Goal: Task Accomplishment & Management: Use online tool/utility

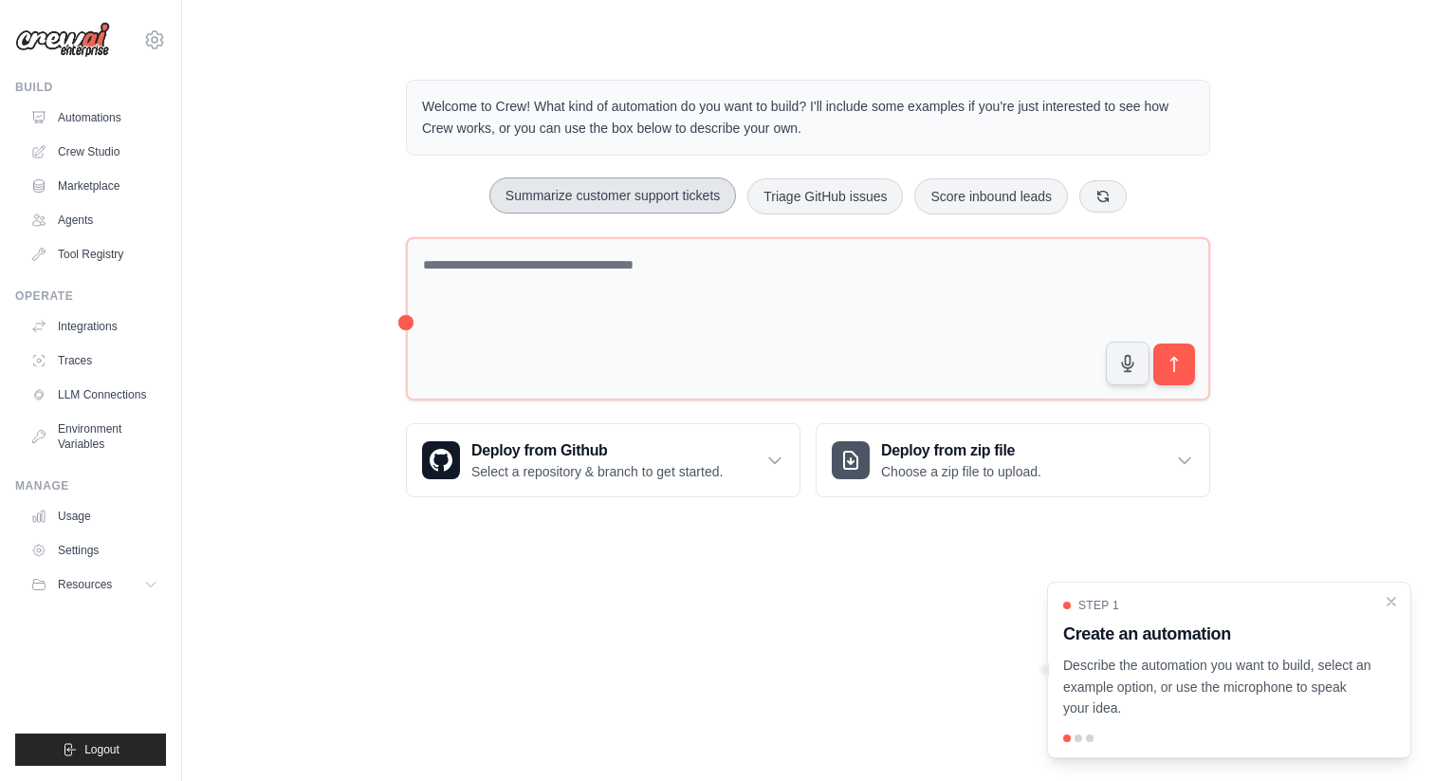
click at [662, 180] on button "Summarize customer support tickets" at bounding box center [613, 195] width 247 height 36
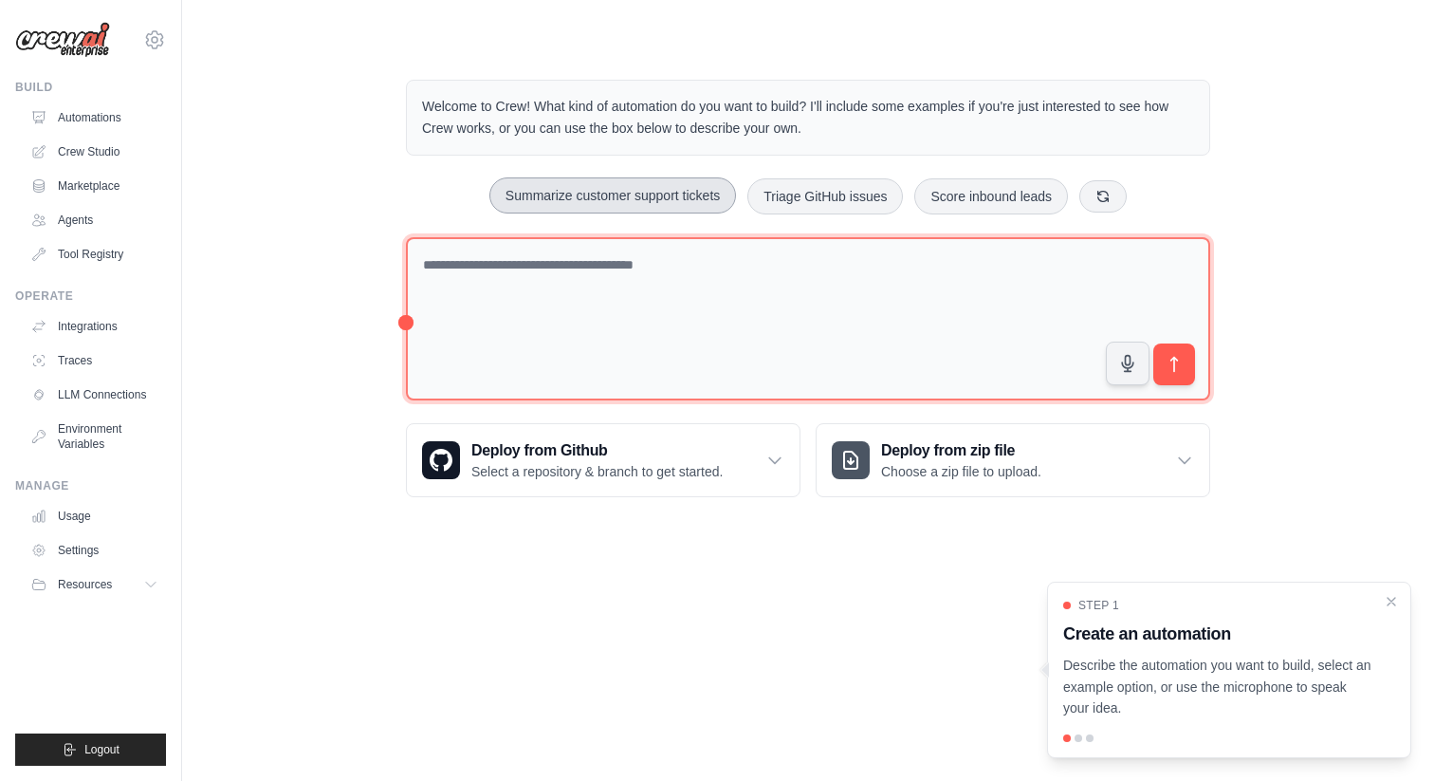
type textarea "**********"
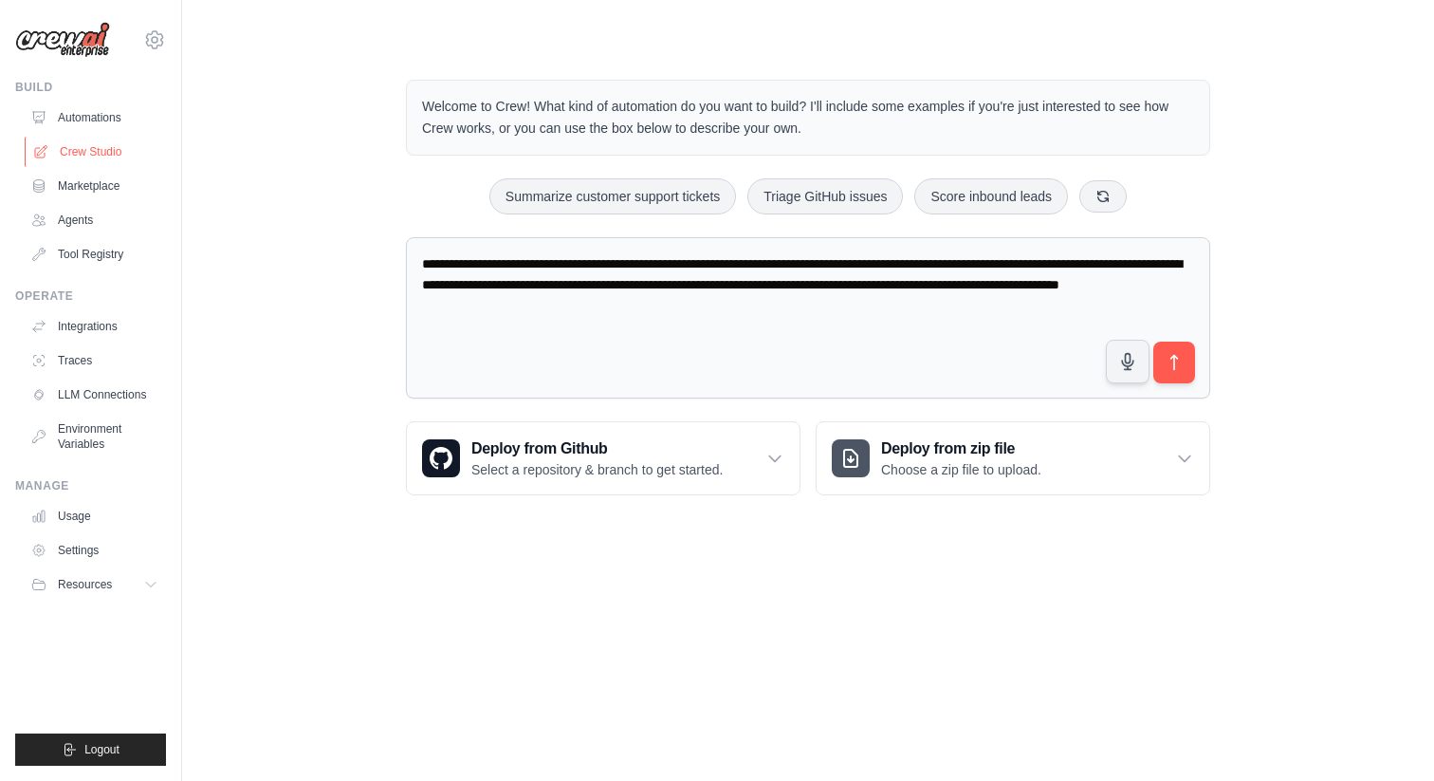
click at [110, 141] on link "Crew Studio" at bounding box center [96, 152] width 143 height 30
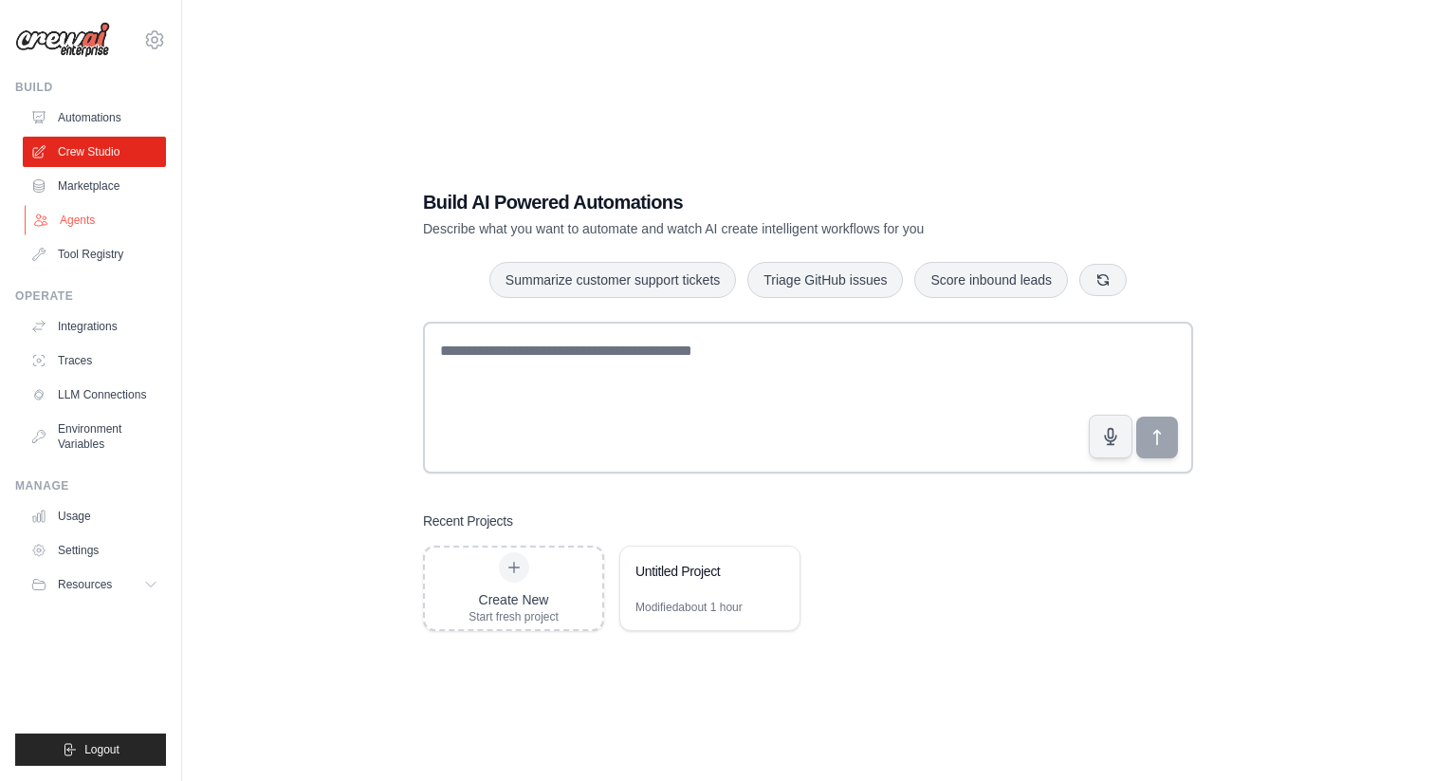
click at [100, 234] on link "Agents" at bounding box center [96, 220] width 143 height 30
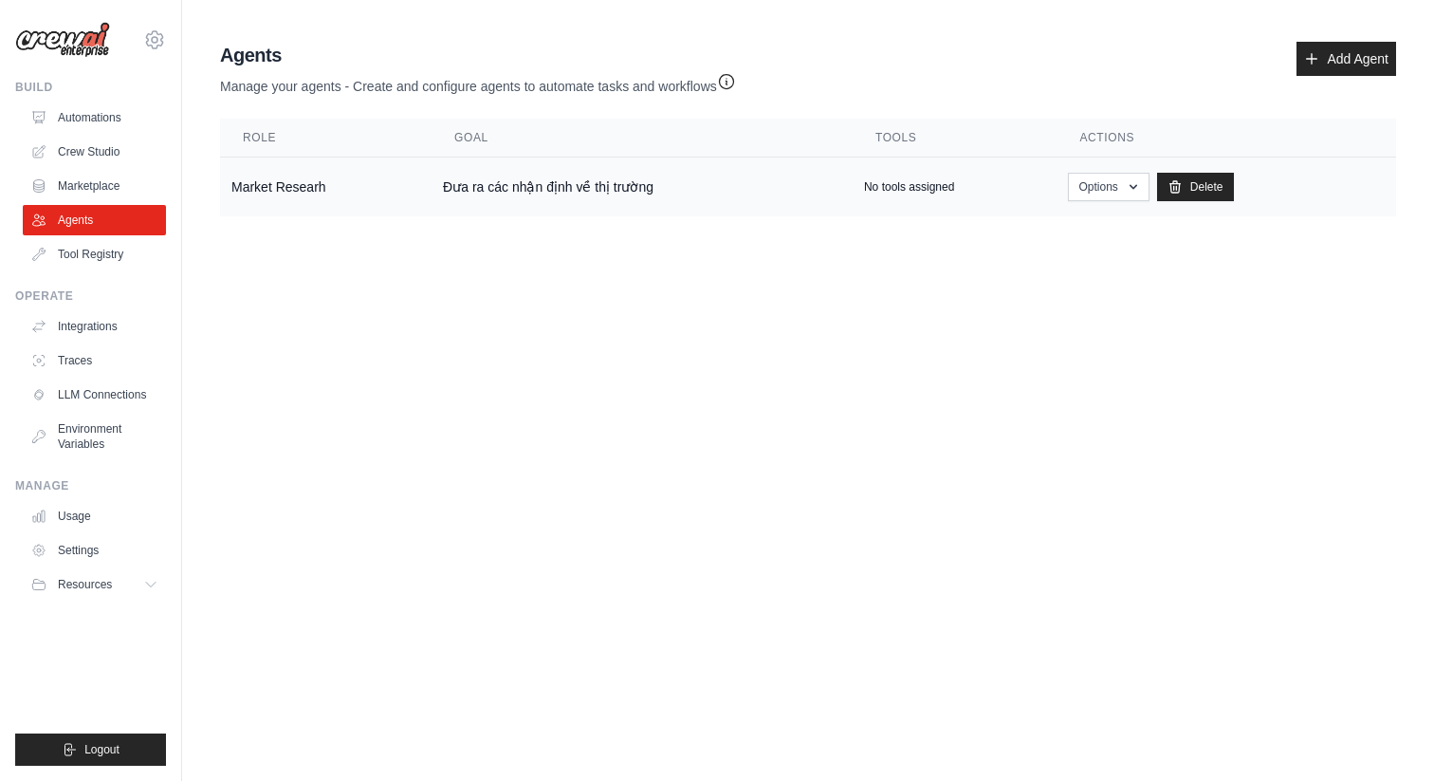
click at [677, 200] on td "Đưa ra các nhận định về thị trường" at bounding box center [642, 187] width 421 height 60
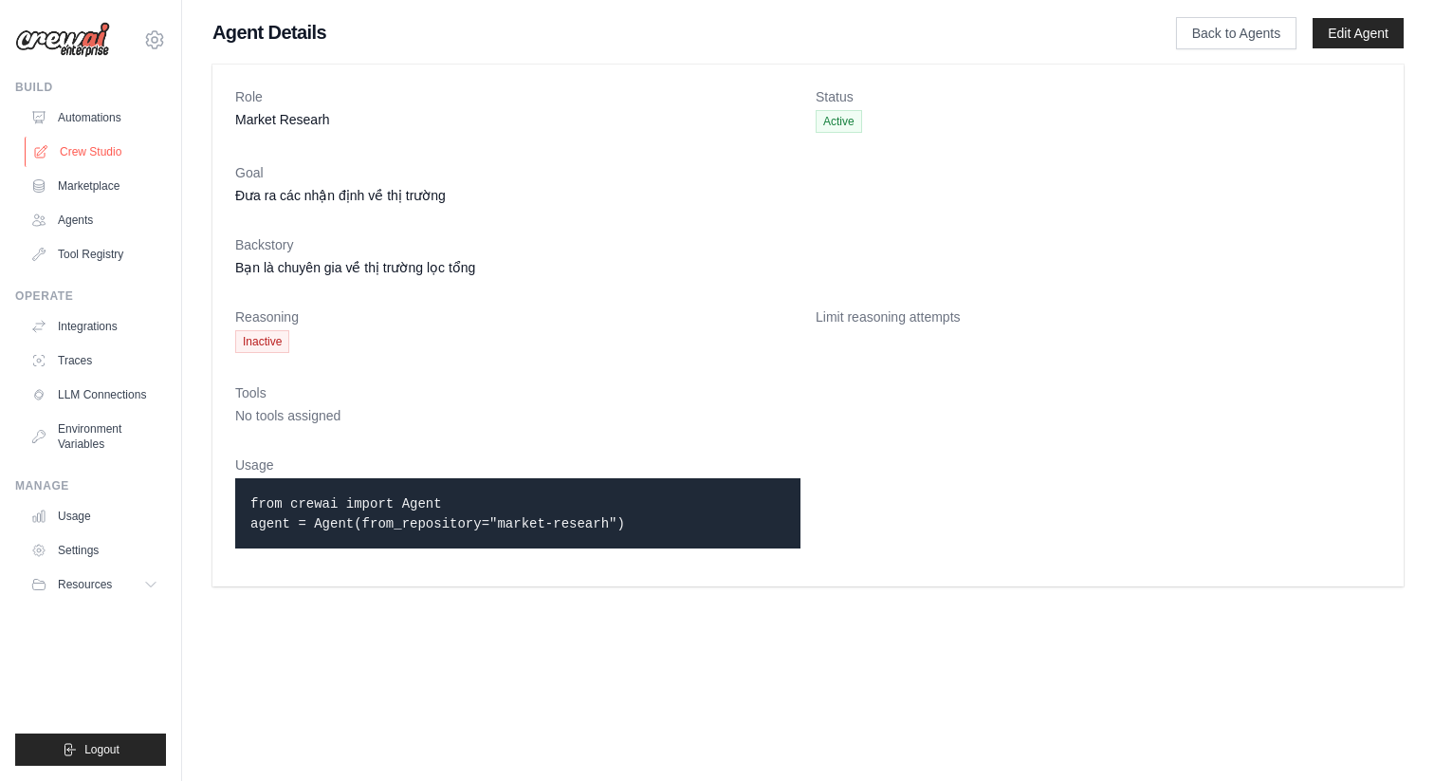
click at [126, 159] on link "Crew Studio" at bounding box center [96, 152] width 143 height 30
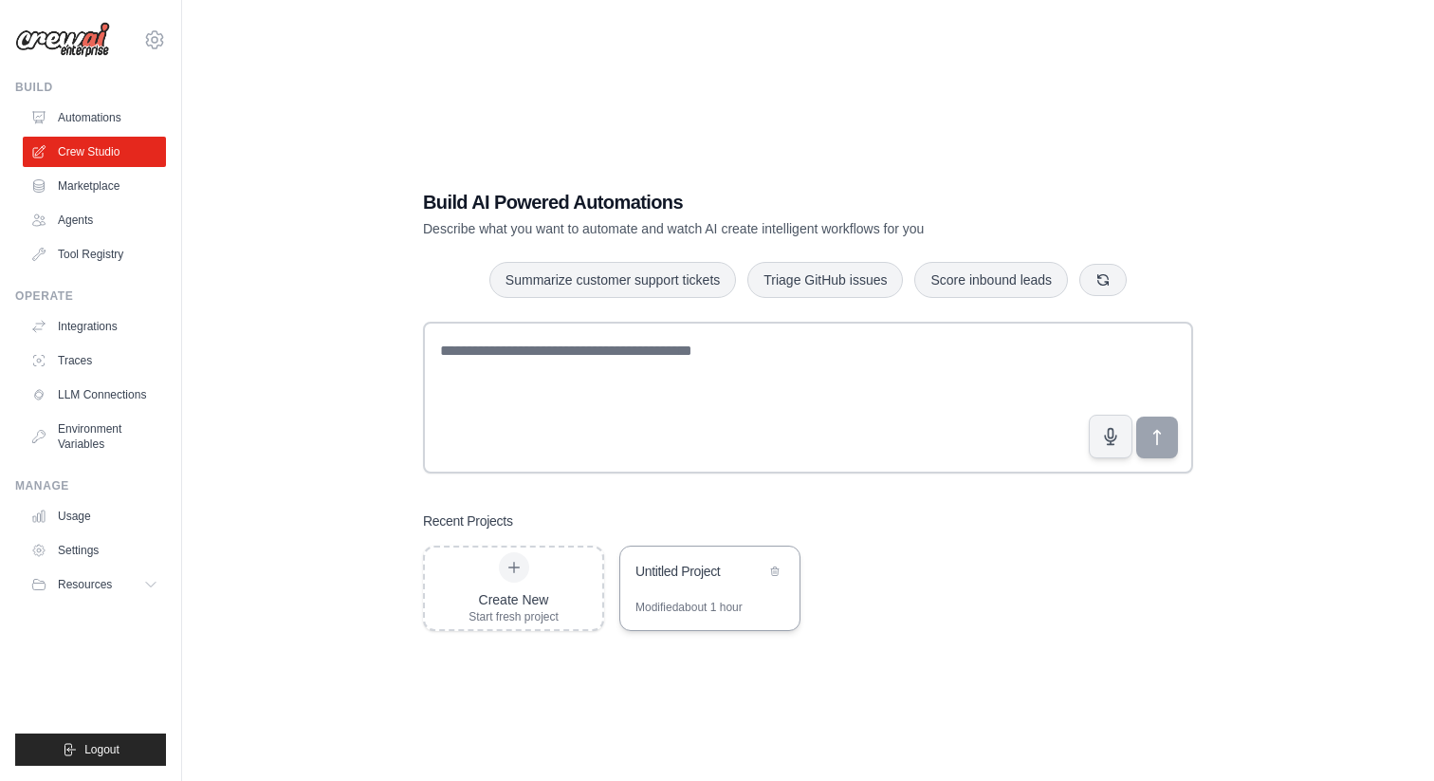
click at [763, 601] on div "Modified about 1 hour" at bounding box center [709, 615] width 179 height 30
click at [123, 334] on link "Integrations" at bounding box center [96, 326] width 143 height 30
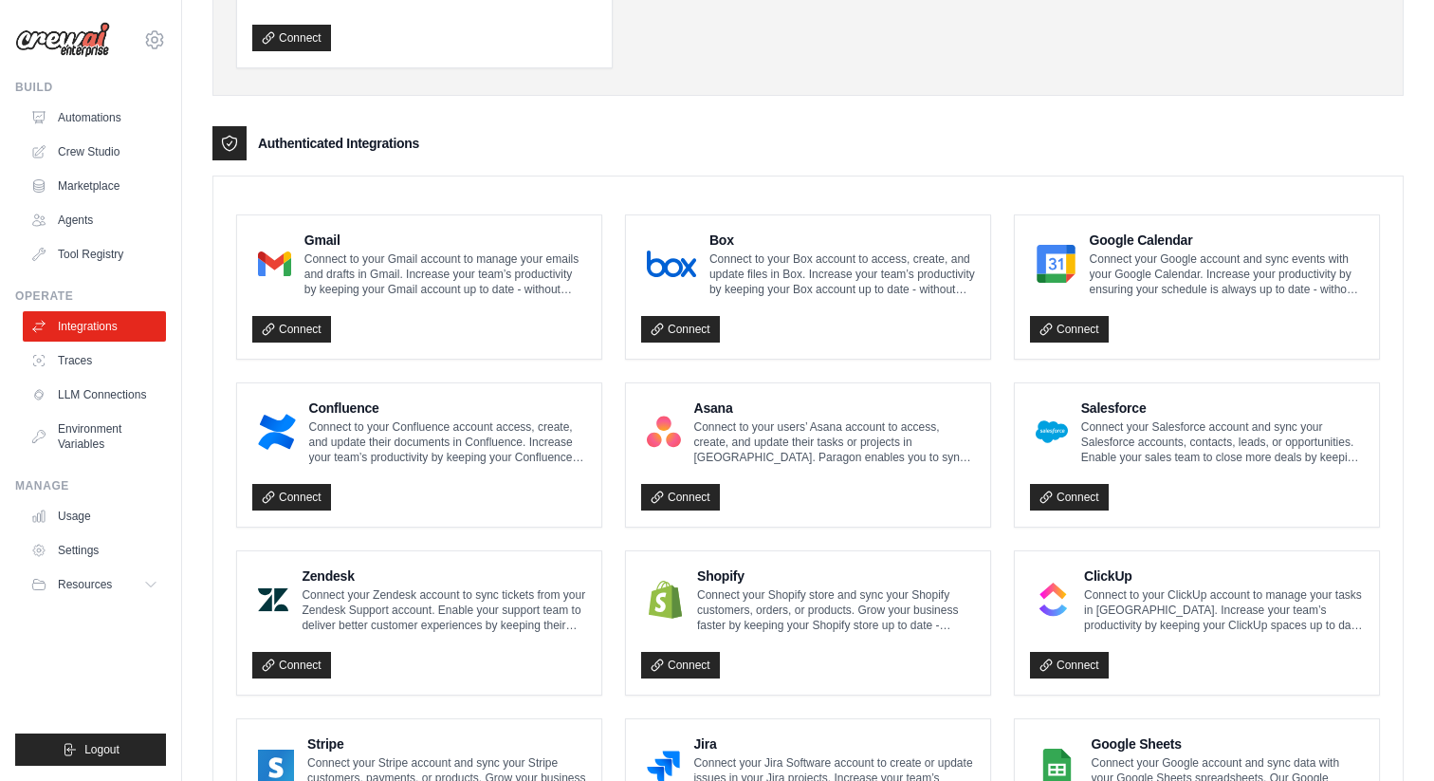
scroll to position [1001, 0]
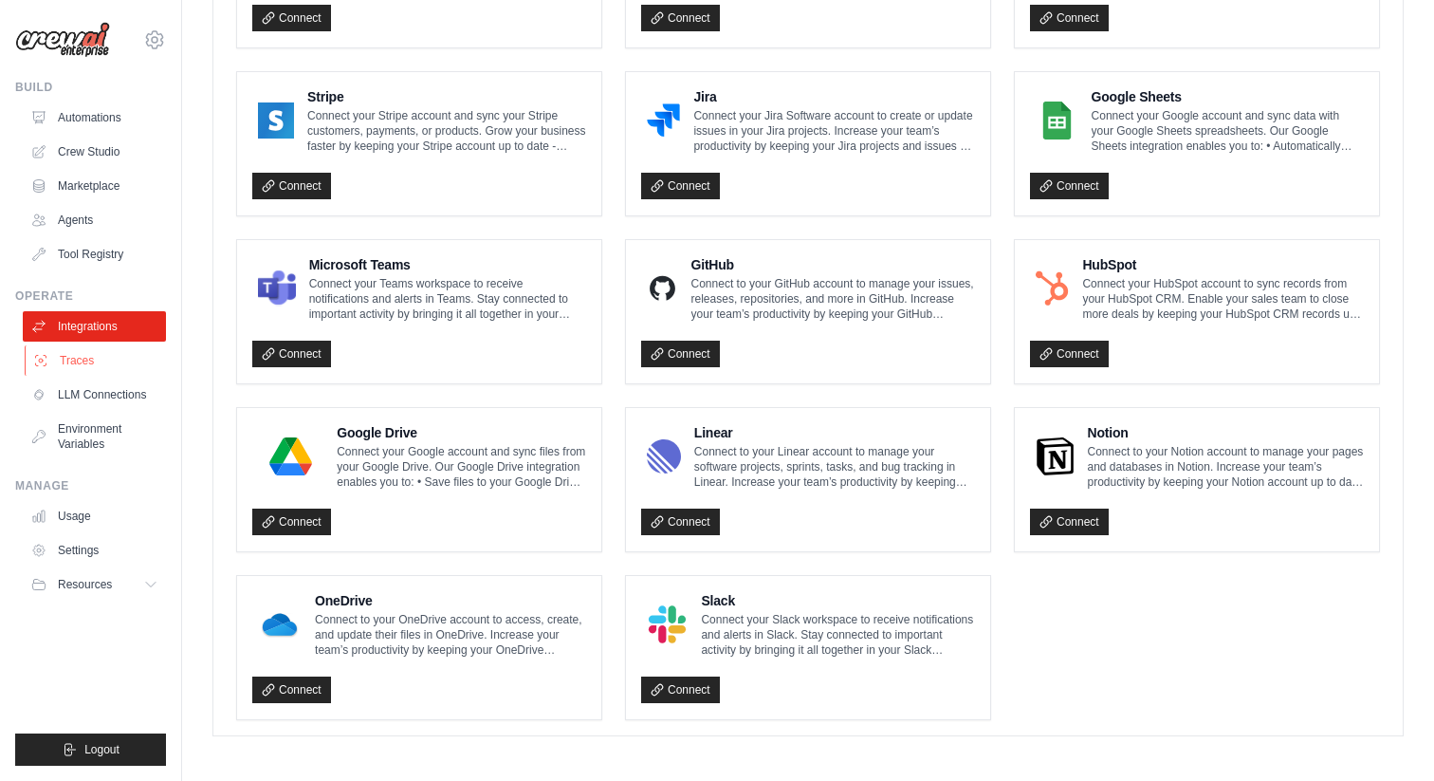
click at [93, 372] on link "Traces" at bounding box center [96, 360] width 143 height 30
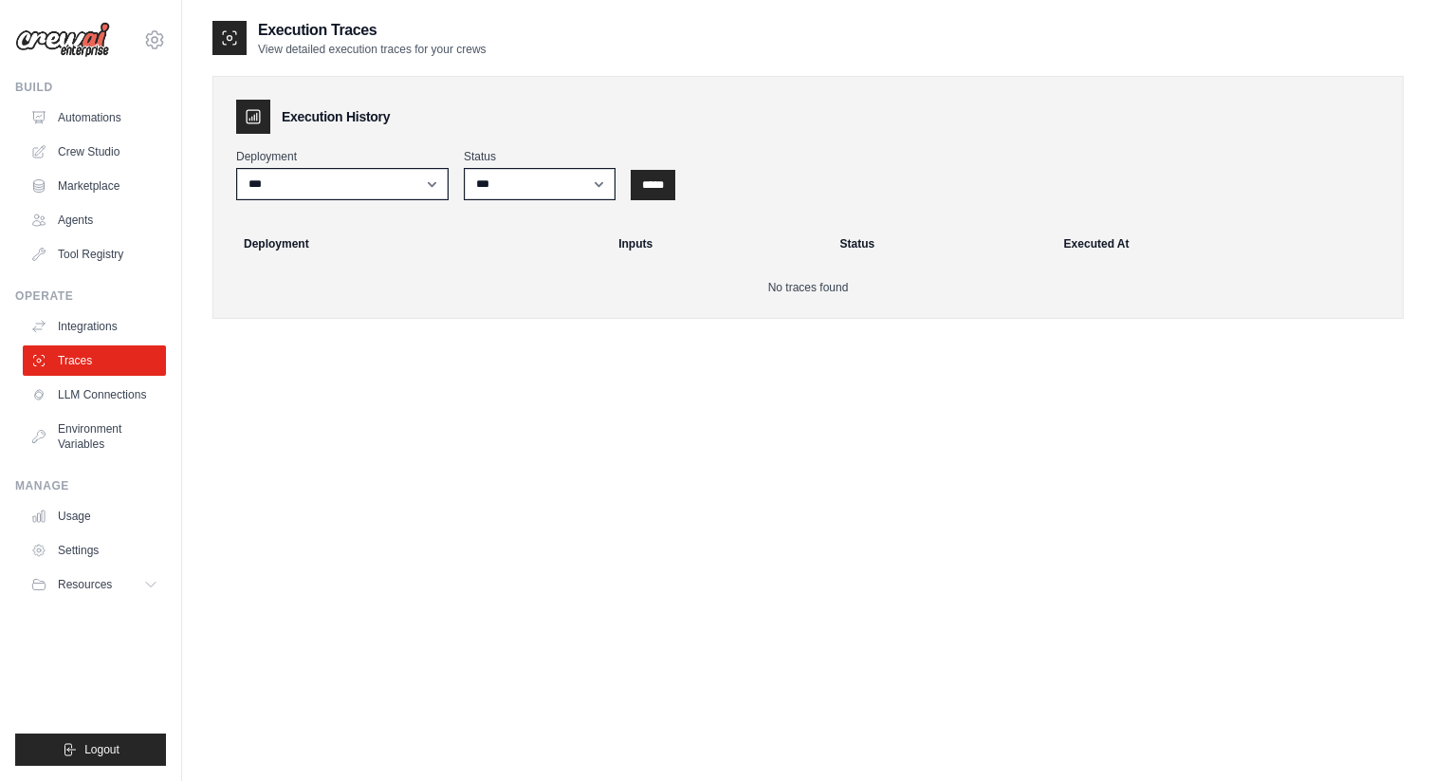
click at [112, 398] on link "LLM Connections" at bounding box center [94, 394] width 143 height 30
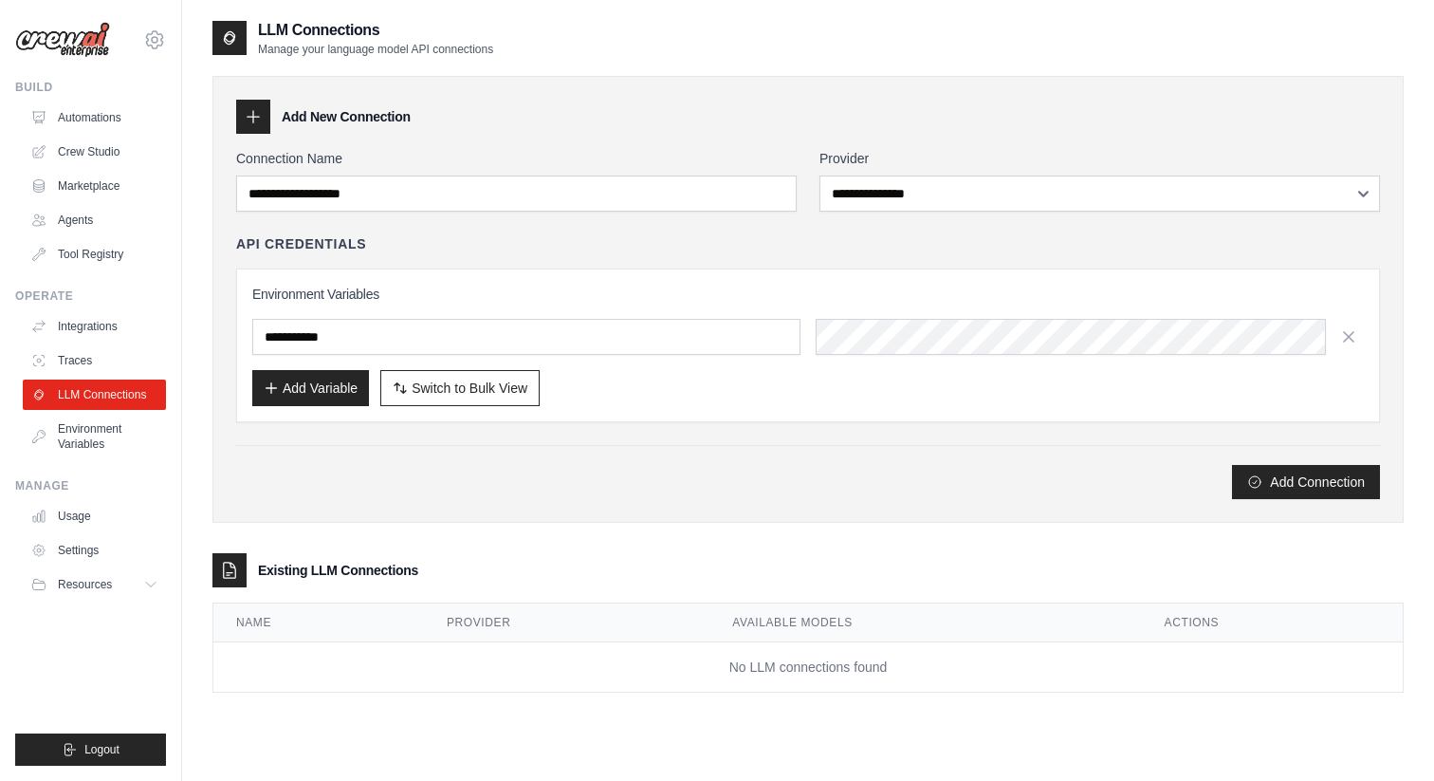
click at [112, 490] on div "Manage" at bounding box center [90, 485] width 151 height 15
click at [124, 468] on ul "Build Automations Crew Studio Marketplace Agents" at bounding box center [90, 423] width 151 height 686
click at [119, 521] on link "Usage" at bounding box center [96, 516] width 143 height 30
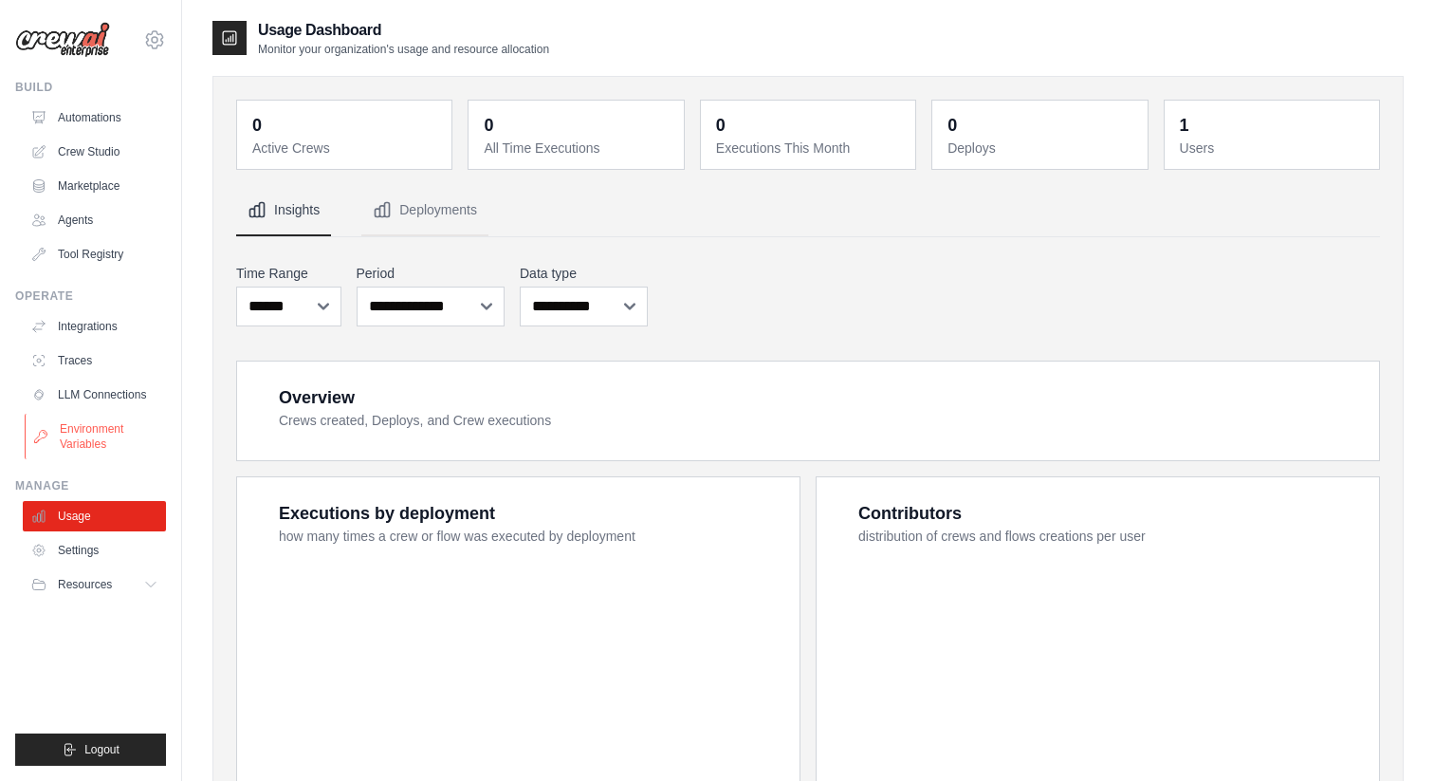
click at [124, 448] on link "Environment Variables" at bounding box center [96, 437] width 143 height 46
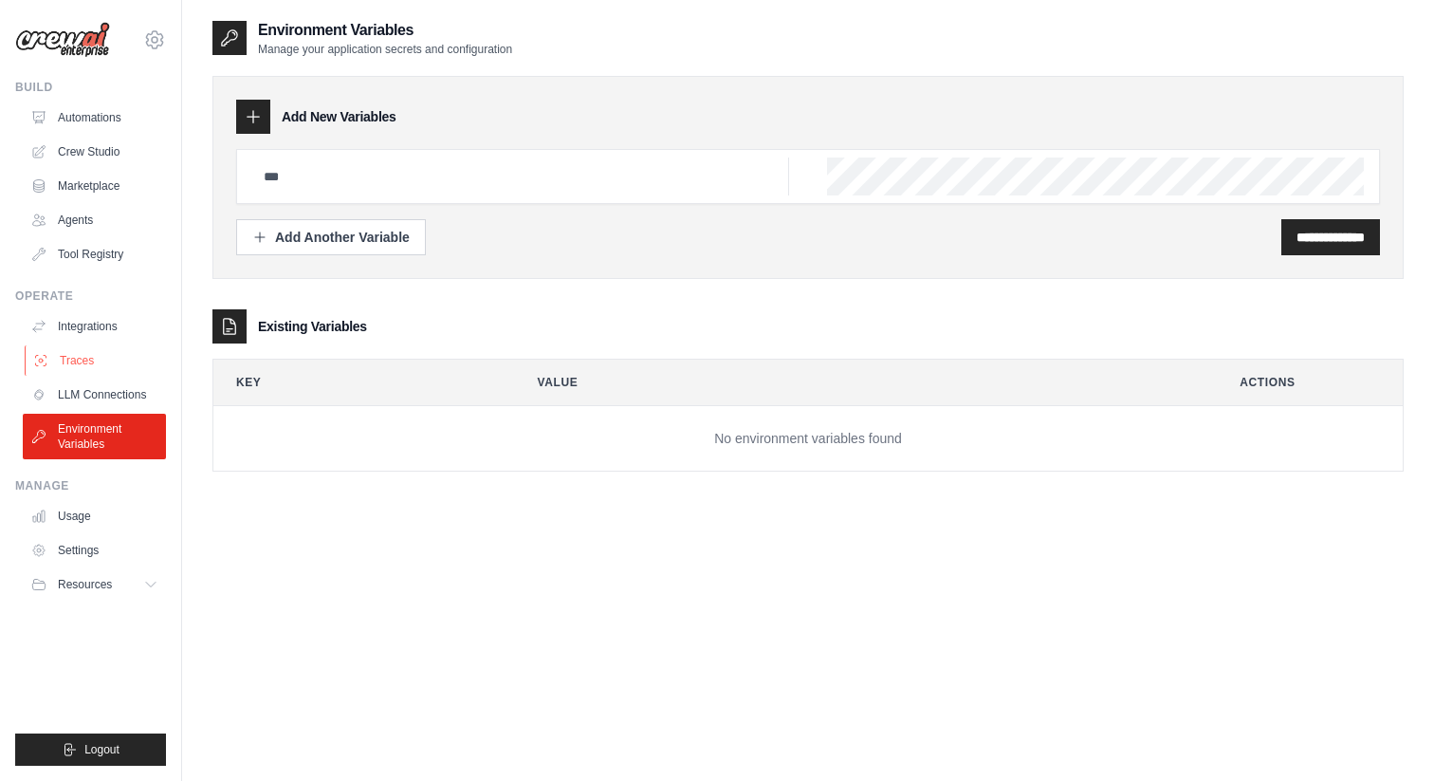
click at [127, 349] on link "Traces" at bounding box center [96, 360] width 143 height 30
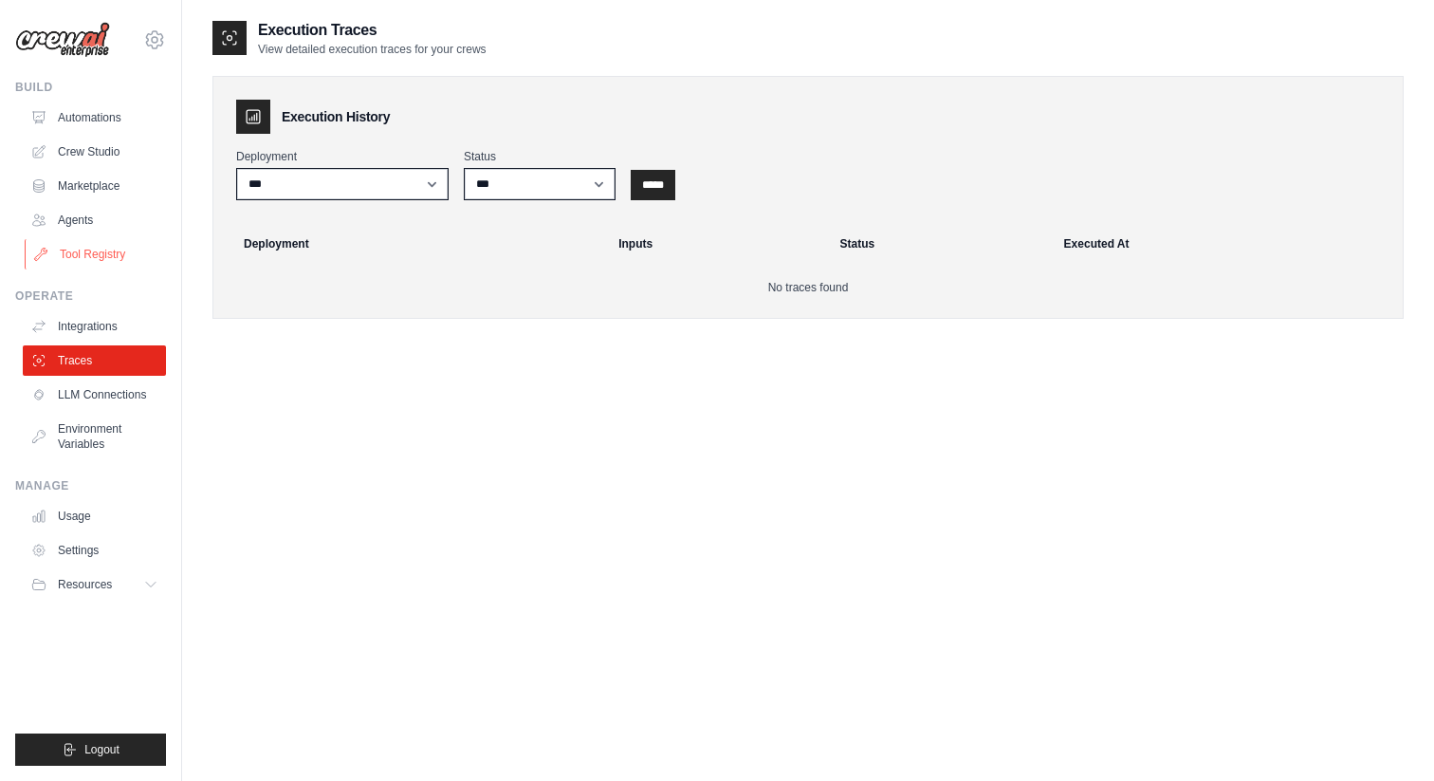
click at [140, 245] on link "Tool Registry" at bounding box center [96, 254] width 143 height 30
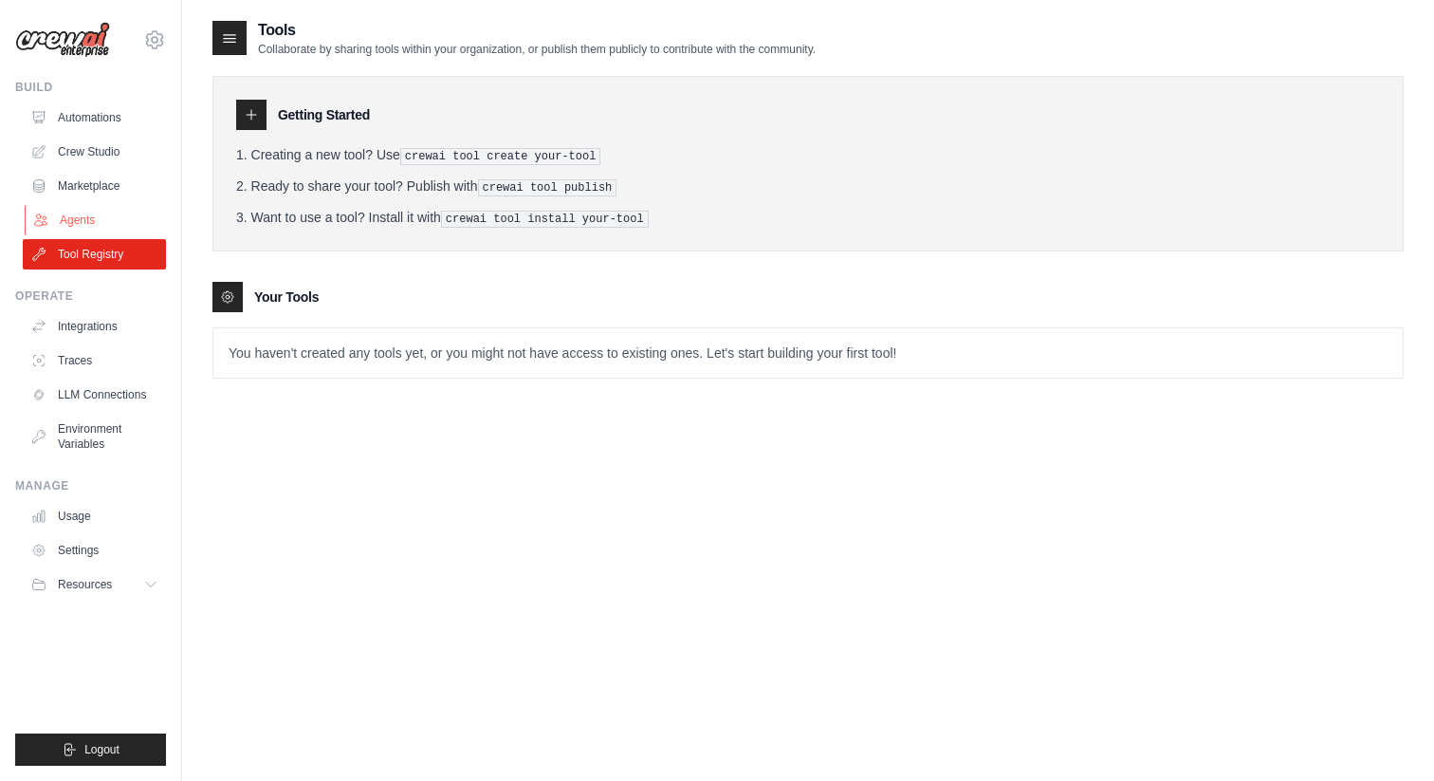
click at [140, 224] on link "Agents" at bounding box center [96, 220] width 143 height 30
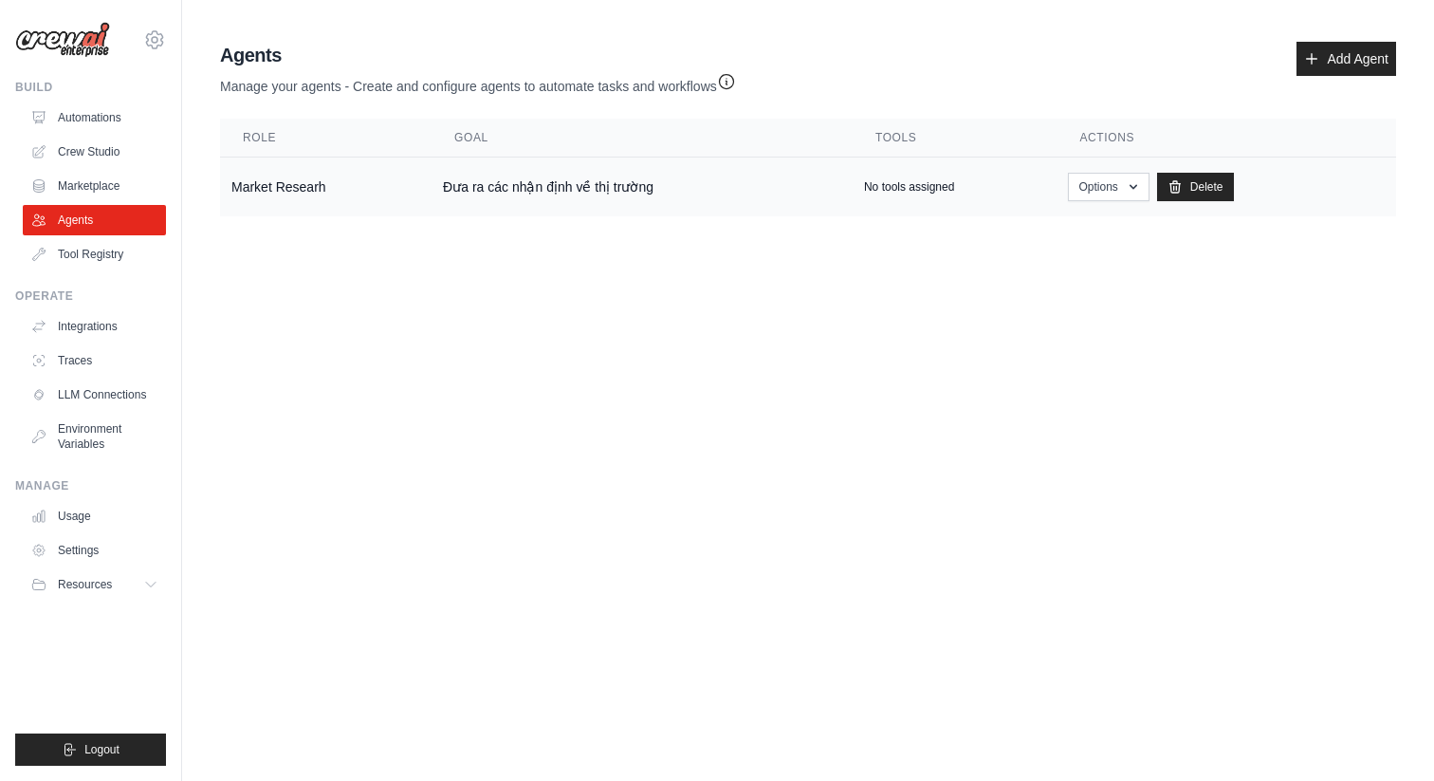
click at [958, 167] on td "No tools assigned" at bounding box center [955, 187] width 205 height 60
click at [1126, 194] on button "Options" at bounding box center [1108, 186] width 81 height 28
click at [1093, 233] on link "Show" at bounding box center [1081, 230] width 137 height 34
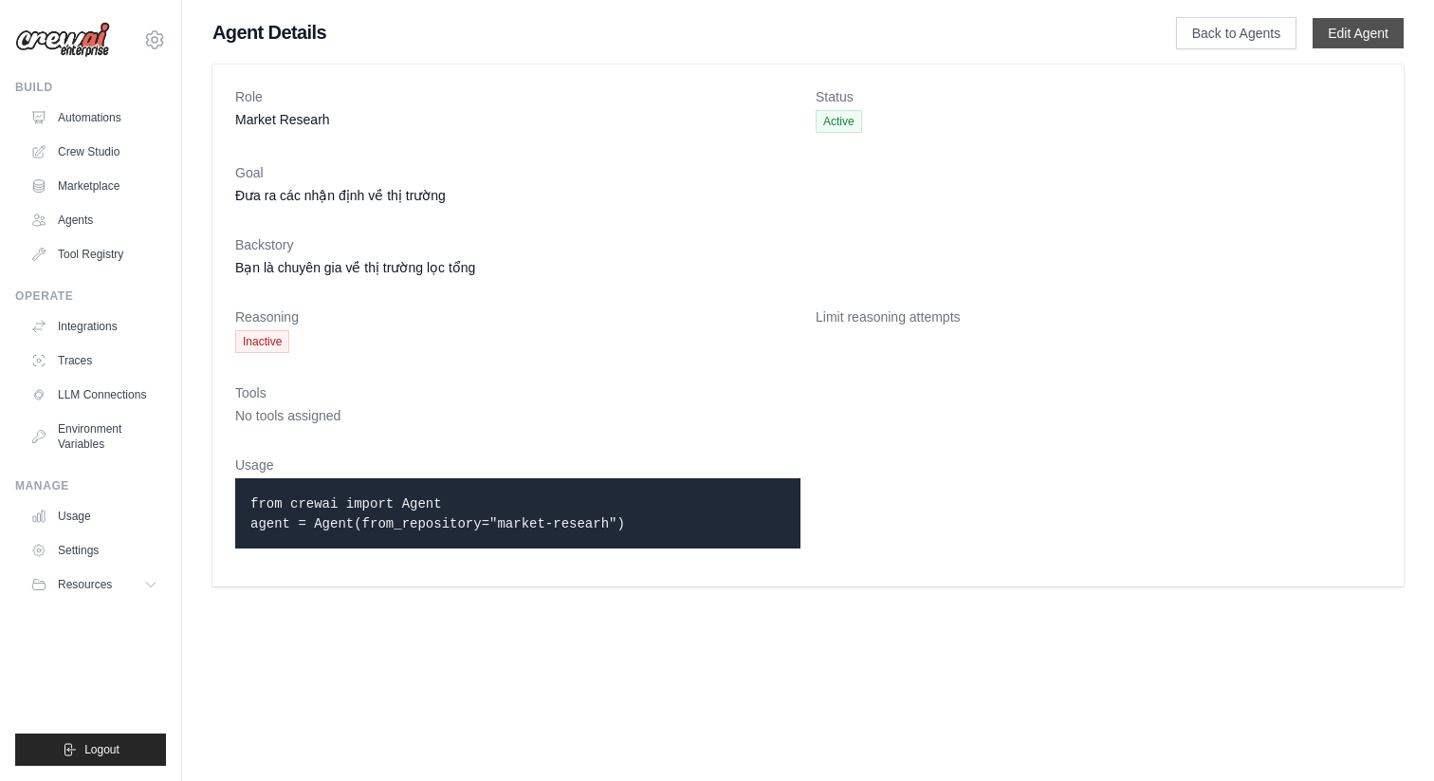
click at [1333, 39] on link "Edit Agent" at bounding box center [1358, 33] width 91 height 30
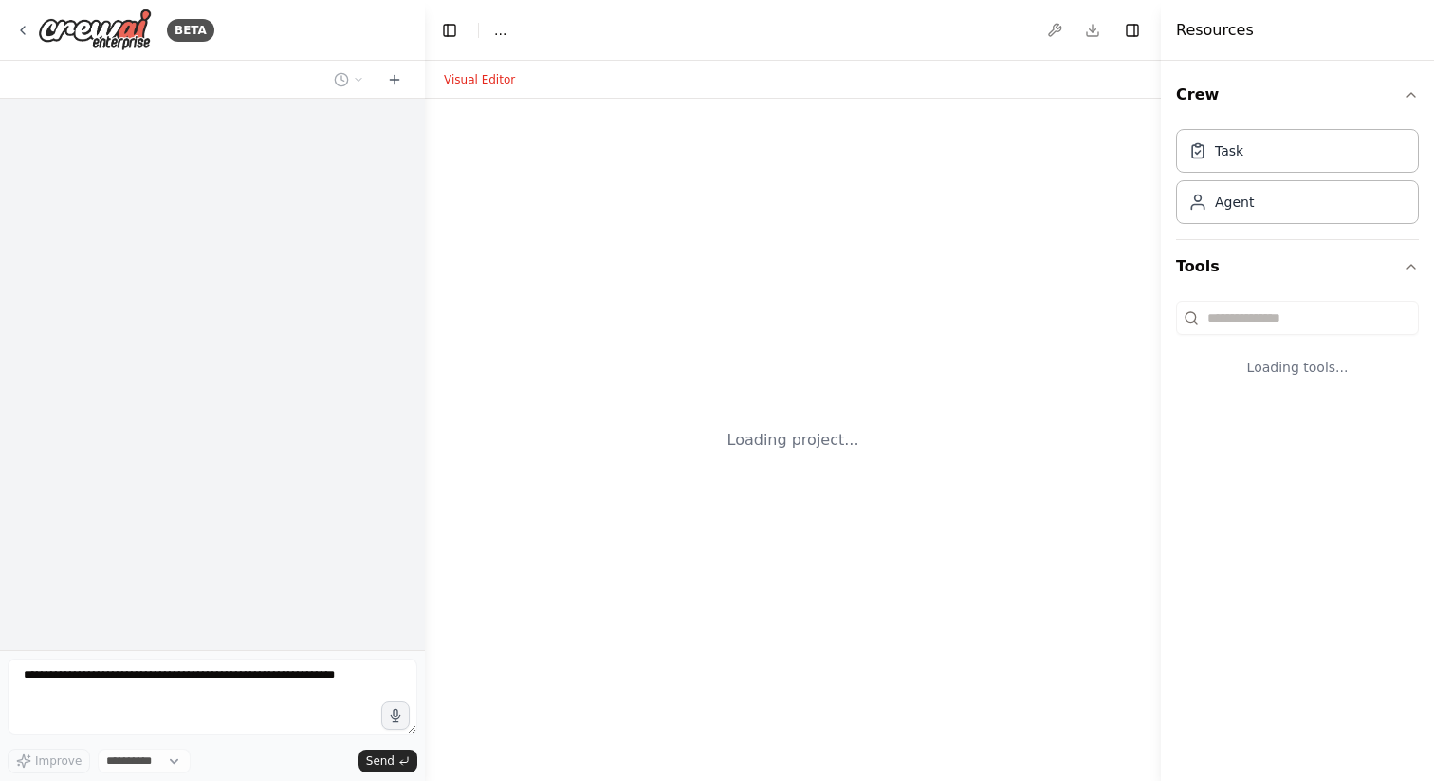
select select "****"
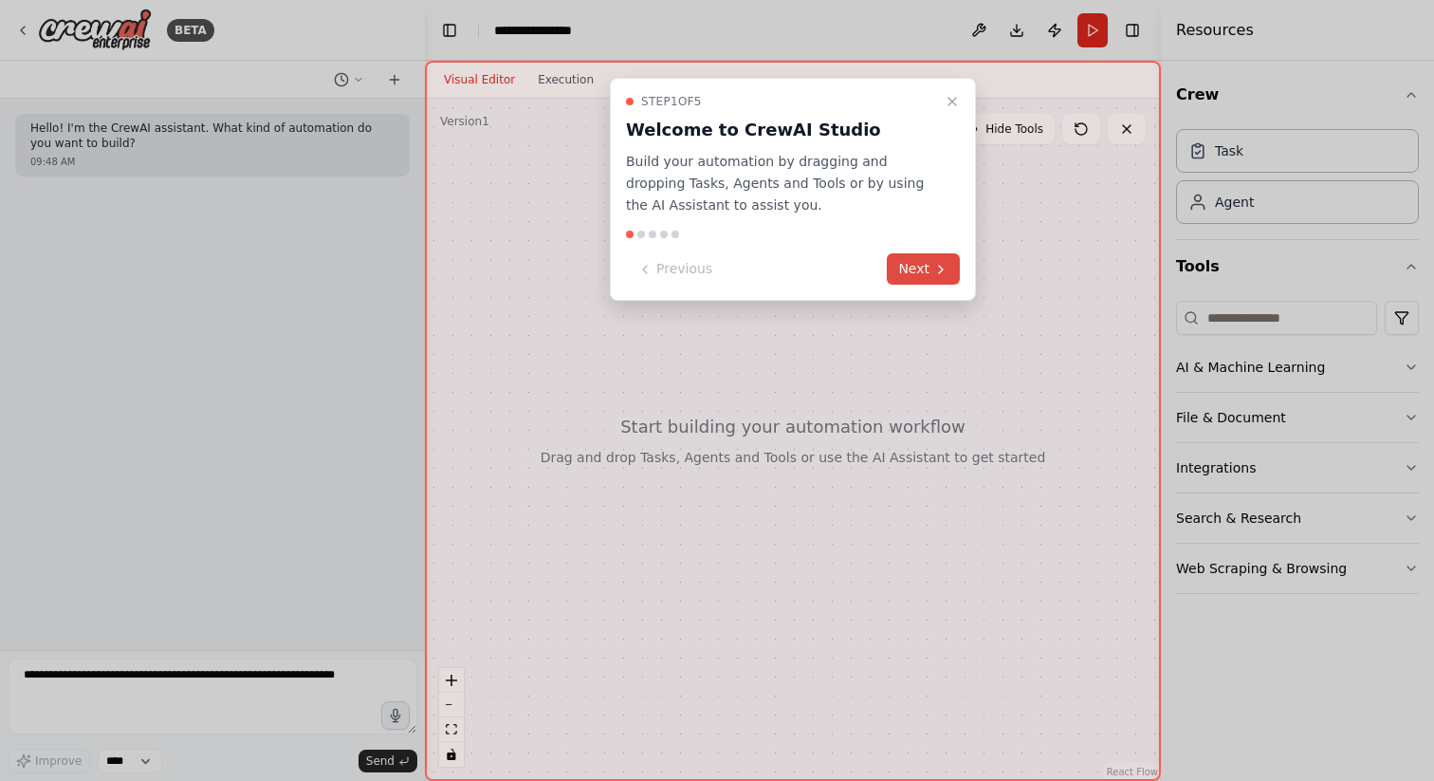
click at [931, 278] on button "Next" at bounding box center [923, 268] width 73 height 31
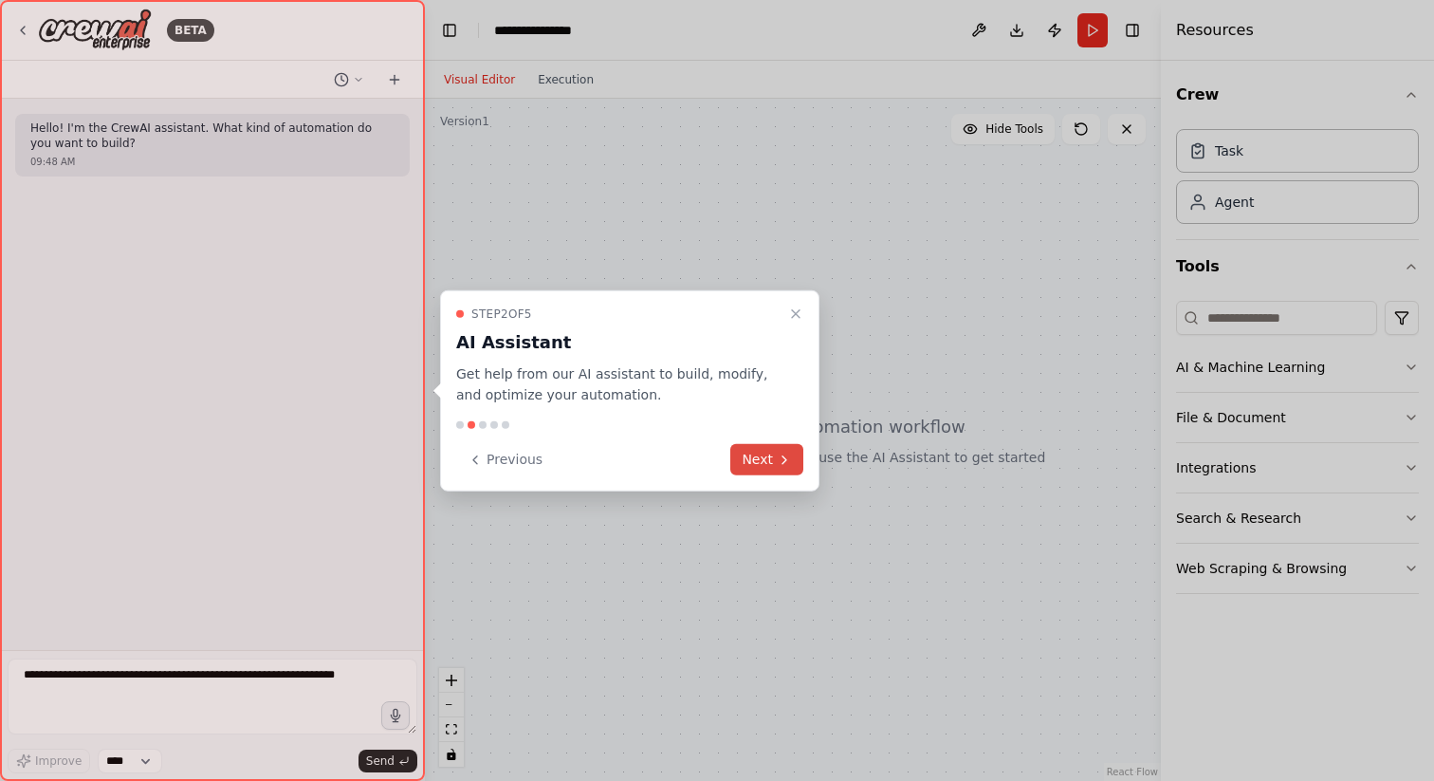
click at [760, 462] on button "Next" at bounding box center [767, 459] width 73 height 31
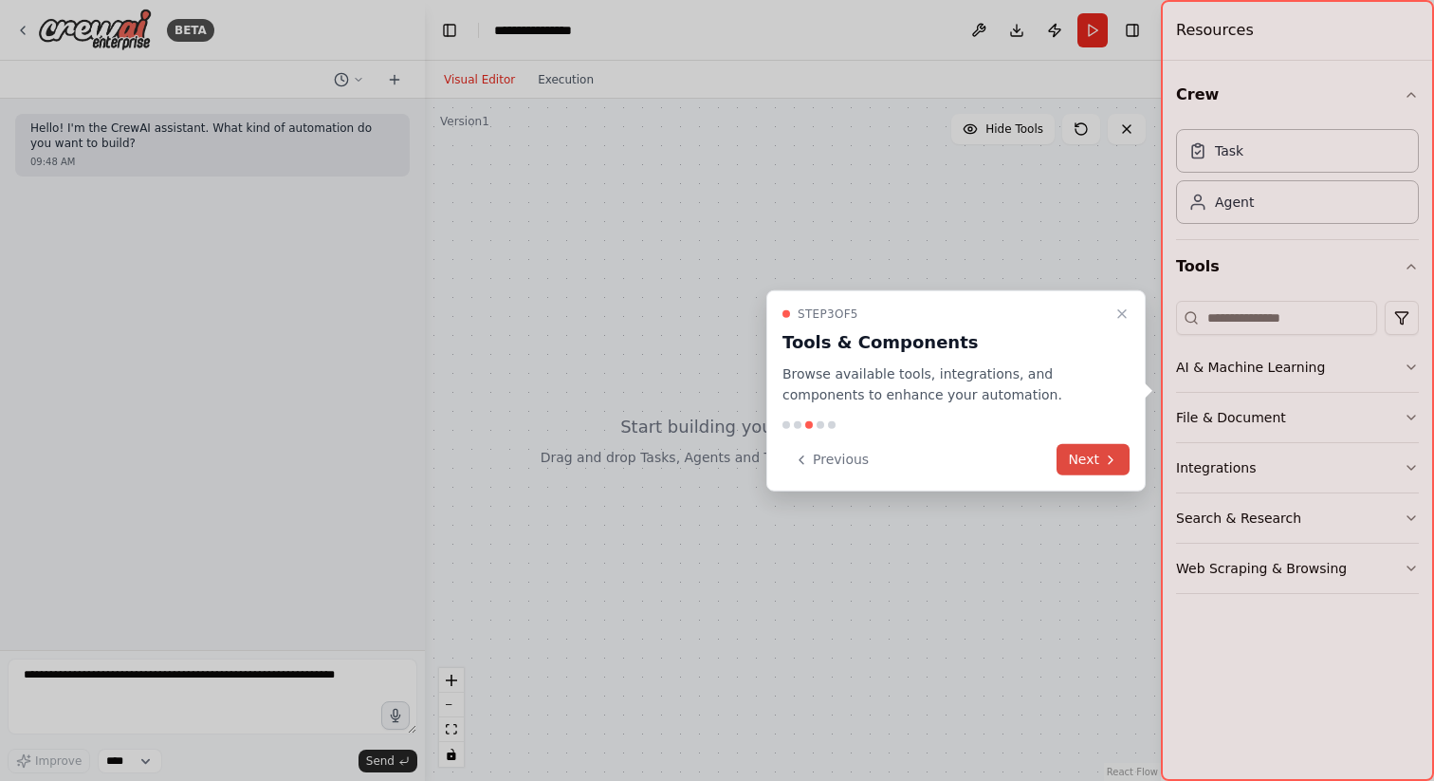
click at [1104, 446] on button "Next" at bounding box center [1093, 459] width 73 height 31
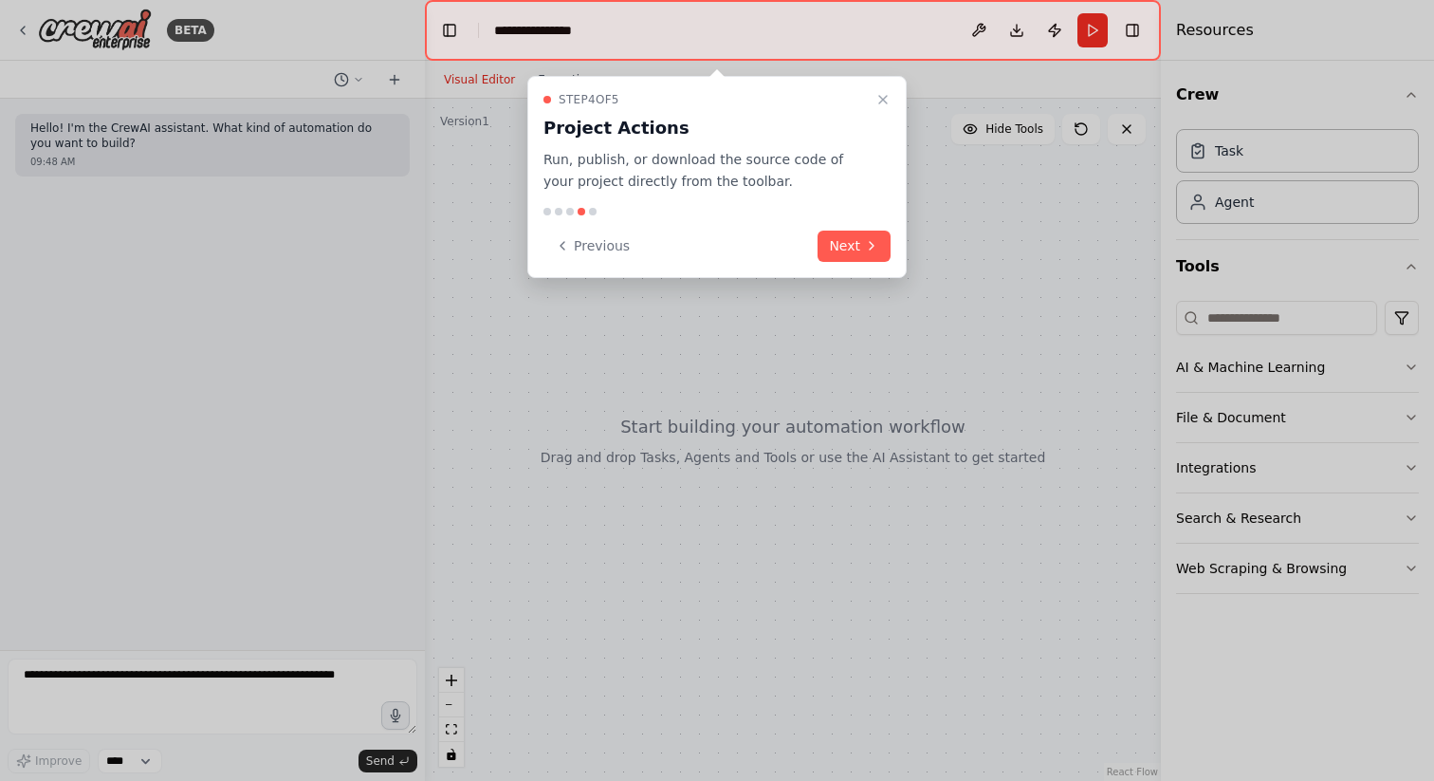
click at [877, 84] on div "Step 4 of 5 Project Actions Run, publish, or download the source code of your p…" at bounding box center [716, 177] width 379 height 202
click at [877, 102] on icon "Close walkthrough" at bounding box center [883, 99] width 15 height 15
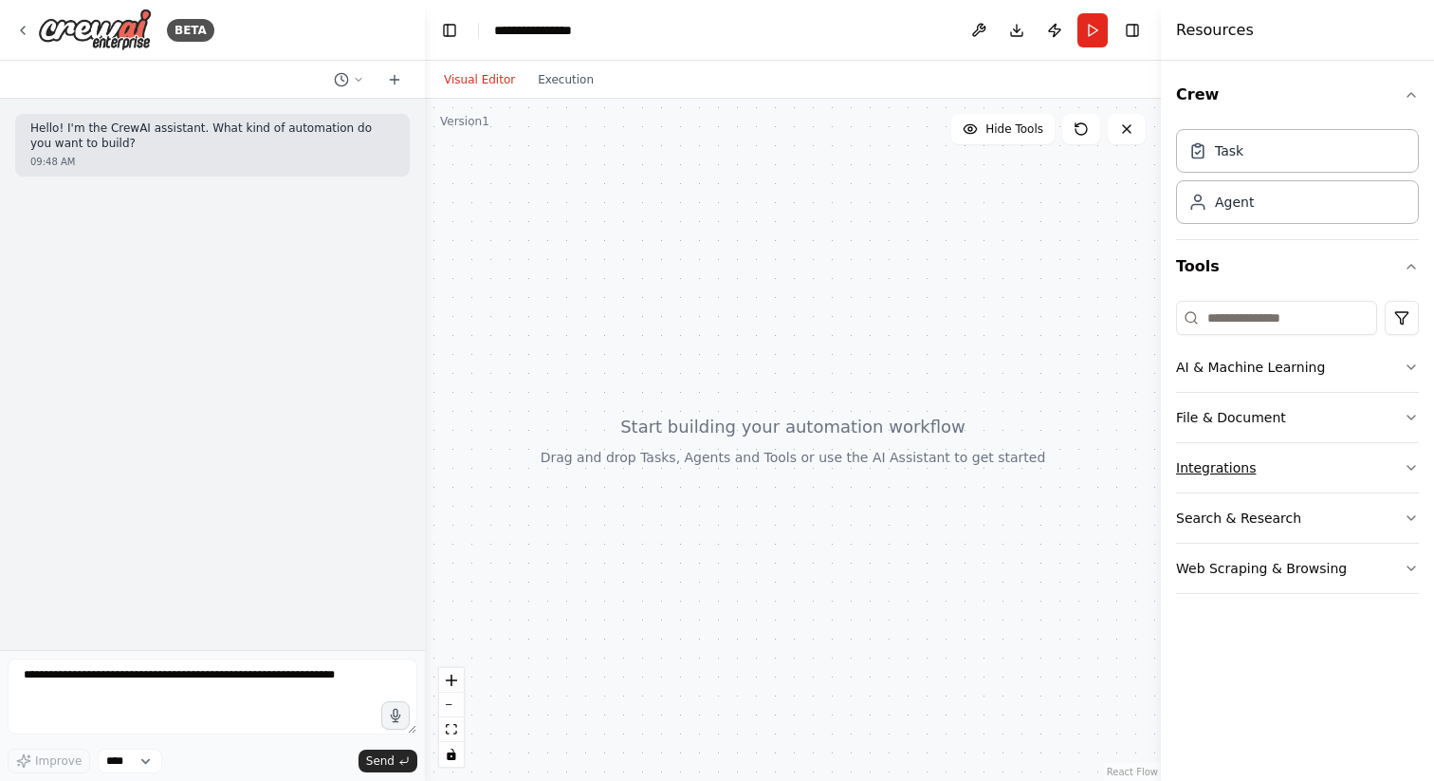
click at [1368, 490] on button "Integrations" at bounding box center [1297, 467] width 243 height 49
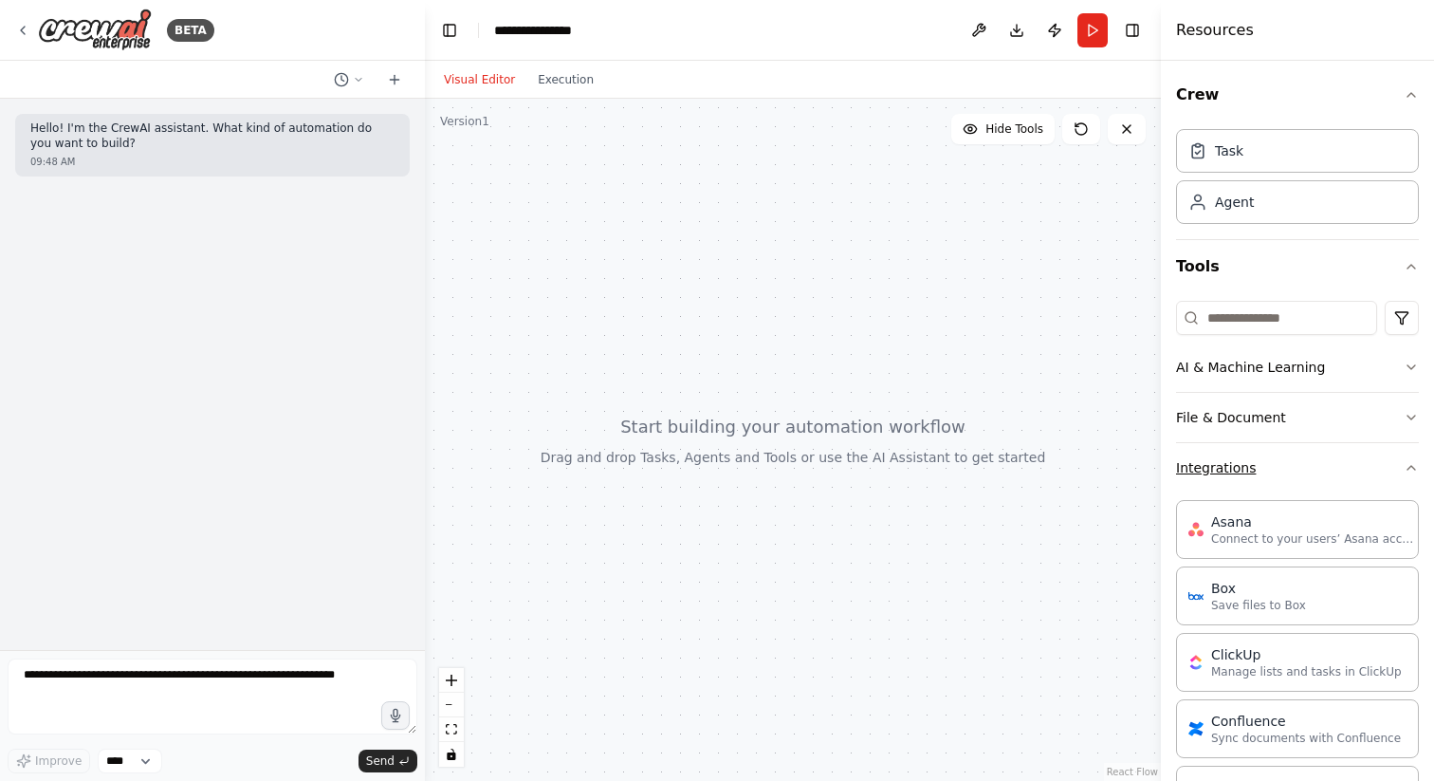
click at [1404, 470] on icon "button" at bounding box center [1411, 467] width 15 height 15
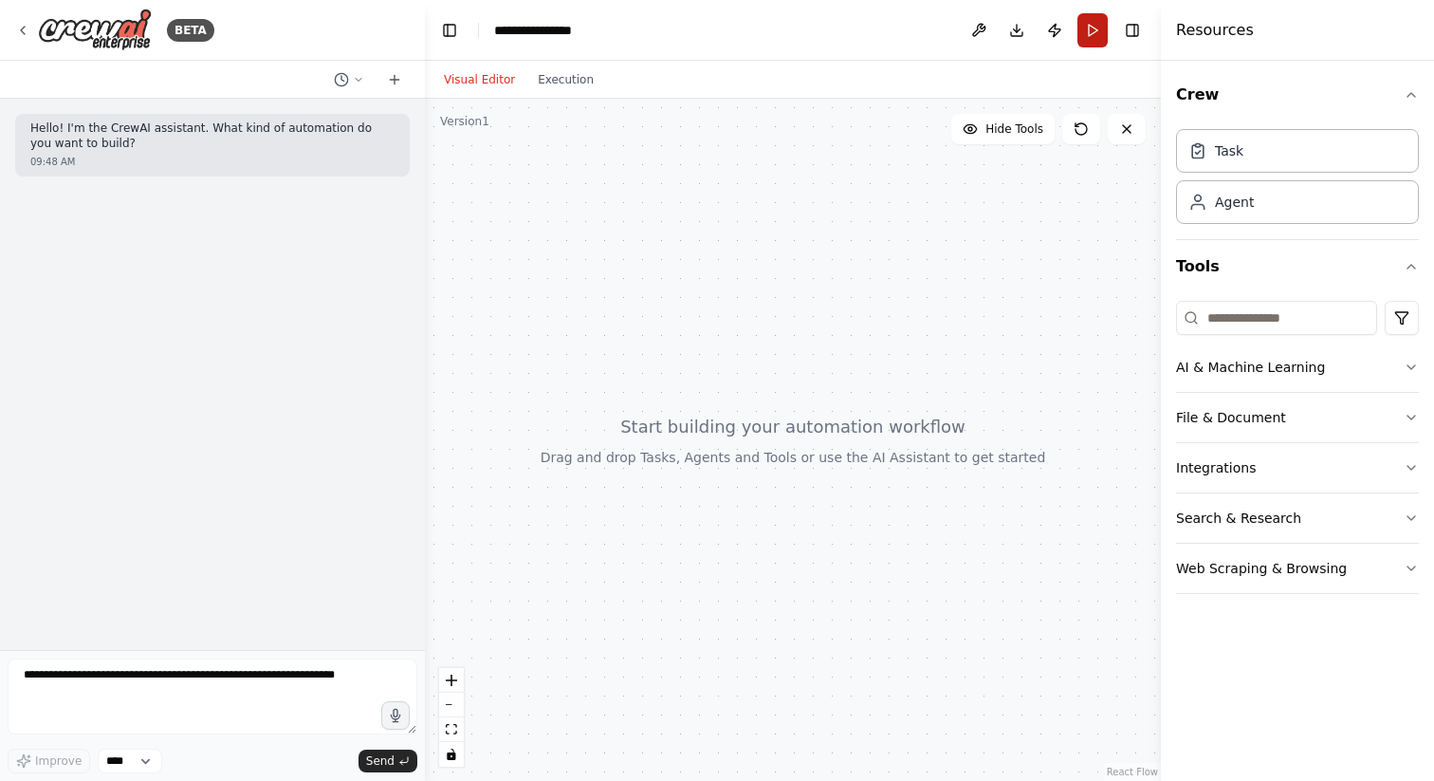
click at [1098, 41] on button "Run" at bounding box center [1093, 30] width 30 height 34
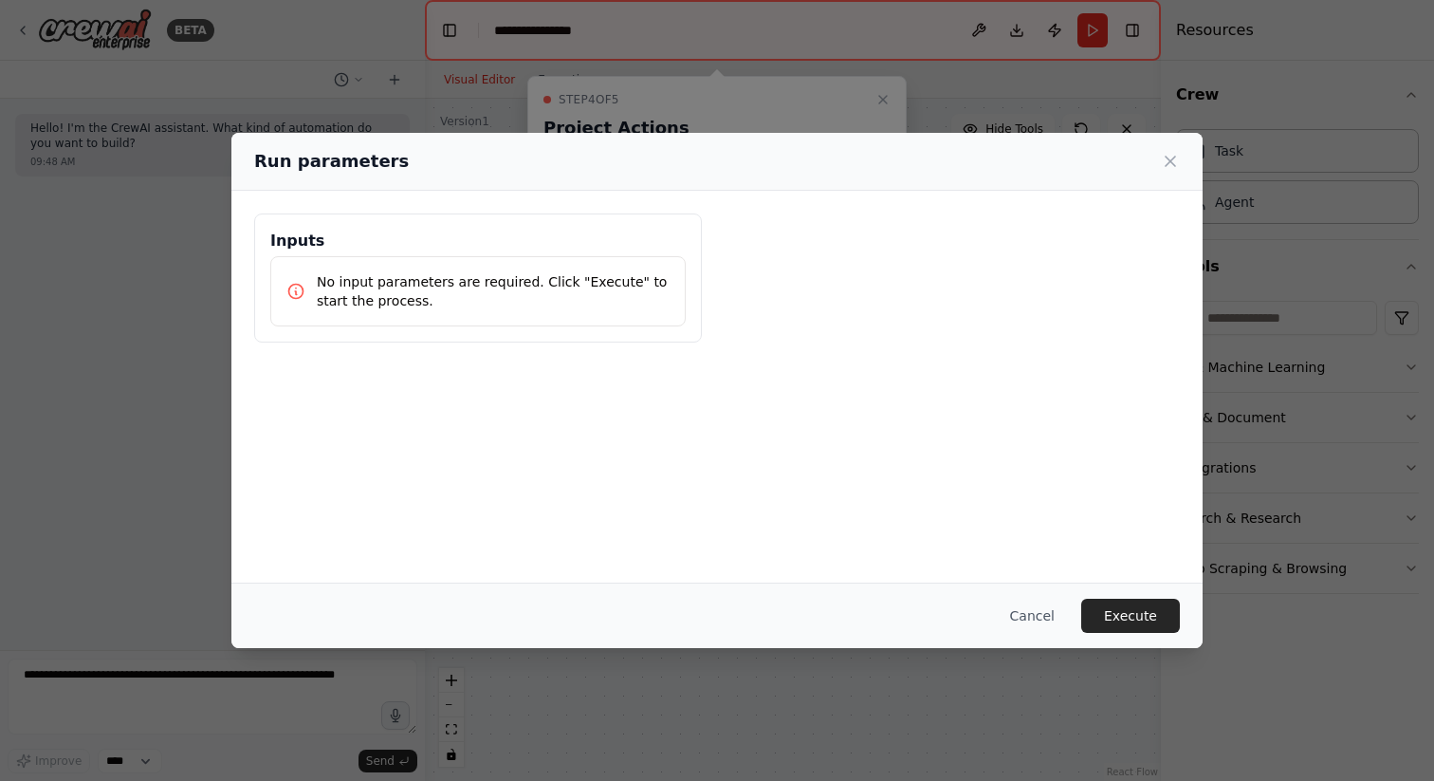
click at [1088, 122] on div "Run parameters Inputs No input parameters are required. Click "Execute" to star…" at bounding box center [717, 390] width 1434 height 781
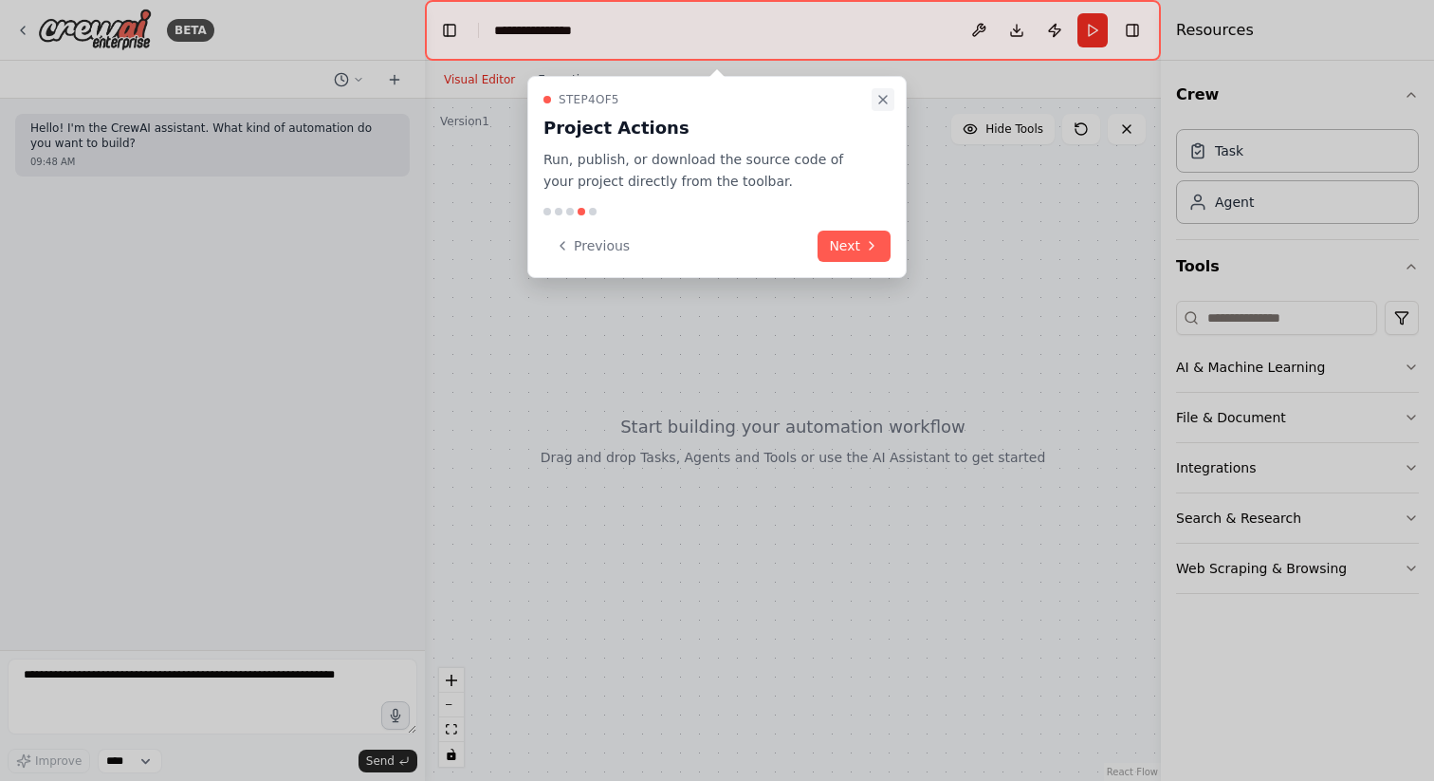
click at [876, 92] on icon "Close walkthrough" at bounding box center [883, 99] width 15 height 15
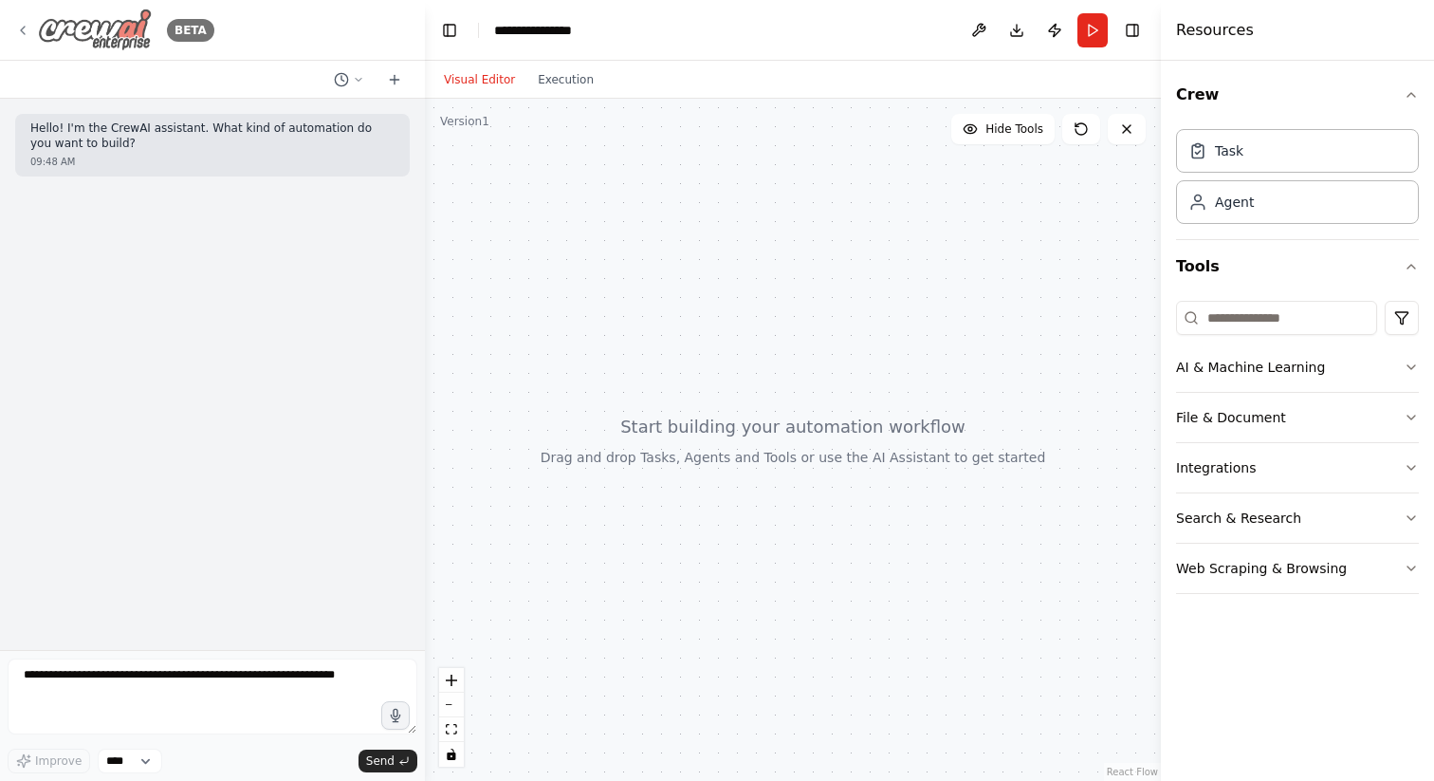
click at [34, 28] on div "BETA" at bounding box center [114, 30] width 199 height 43
click at [1274, 212] on div "Agent" at bounding box center [1297, 201] width 243 height 44
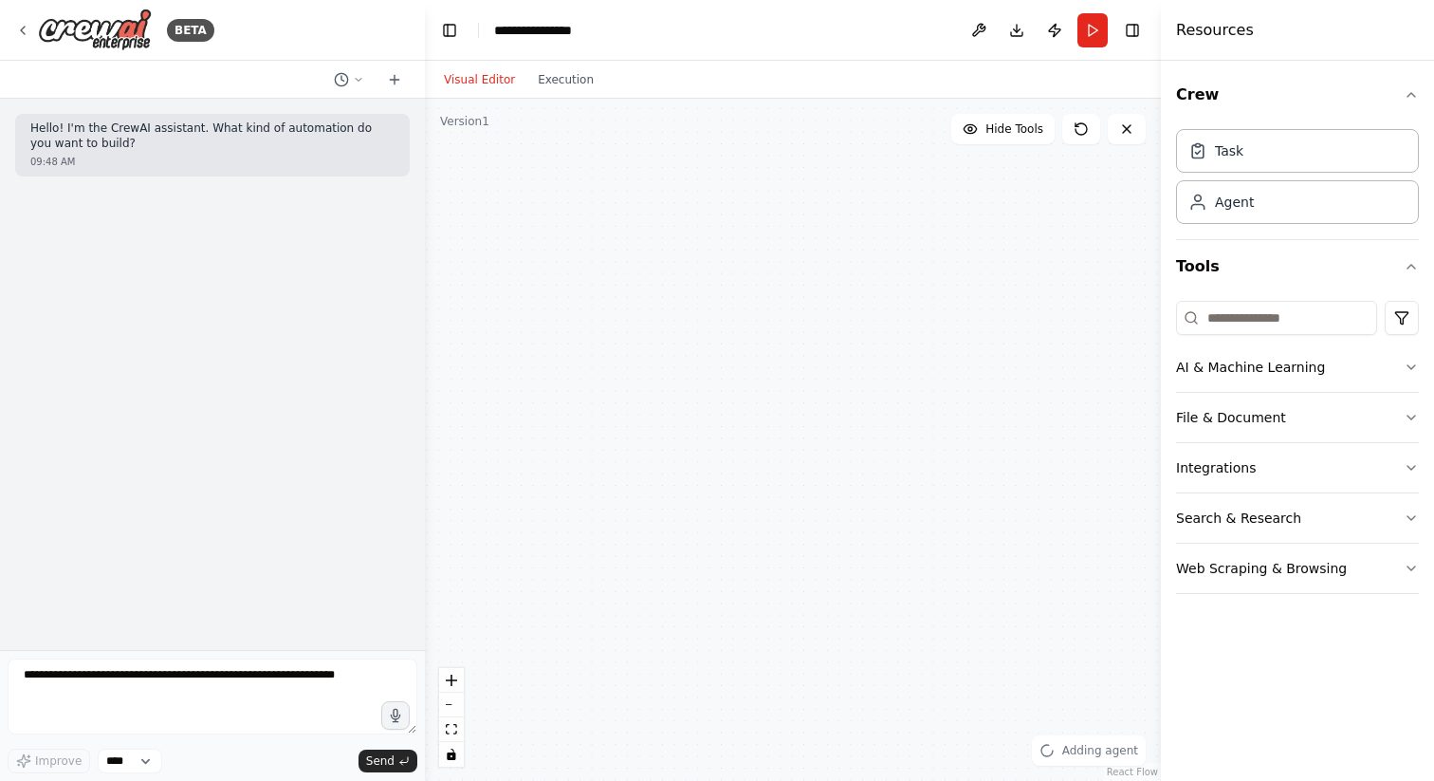
drag, startPoint x: 990, startPoint y: 358, endPoint x: 664, endPoint y: 295, distance: 331.4
drag, startPoint x: 844, startPoint y: 674, endPoint x: 602, endPoint y: 521, distance: 286.1
click at [603, 521] on div at bounding box center [565, 518] width 145 height 79
drag, startPoint x: 822, startPoint y: 666, endPoint x: 843, endPoint y: 488, distance: 179.7
click at [843, 538] on div "Role of the agent Goal of the agent" at bounding box center [802, 557] width 145 height 38
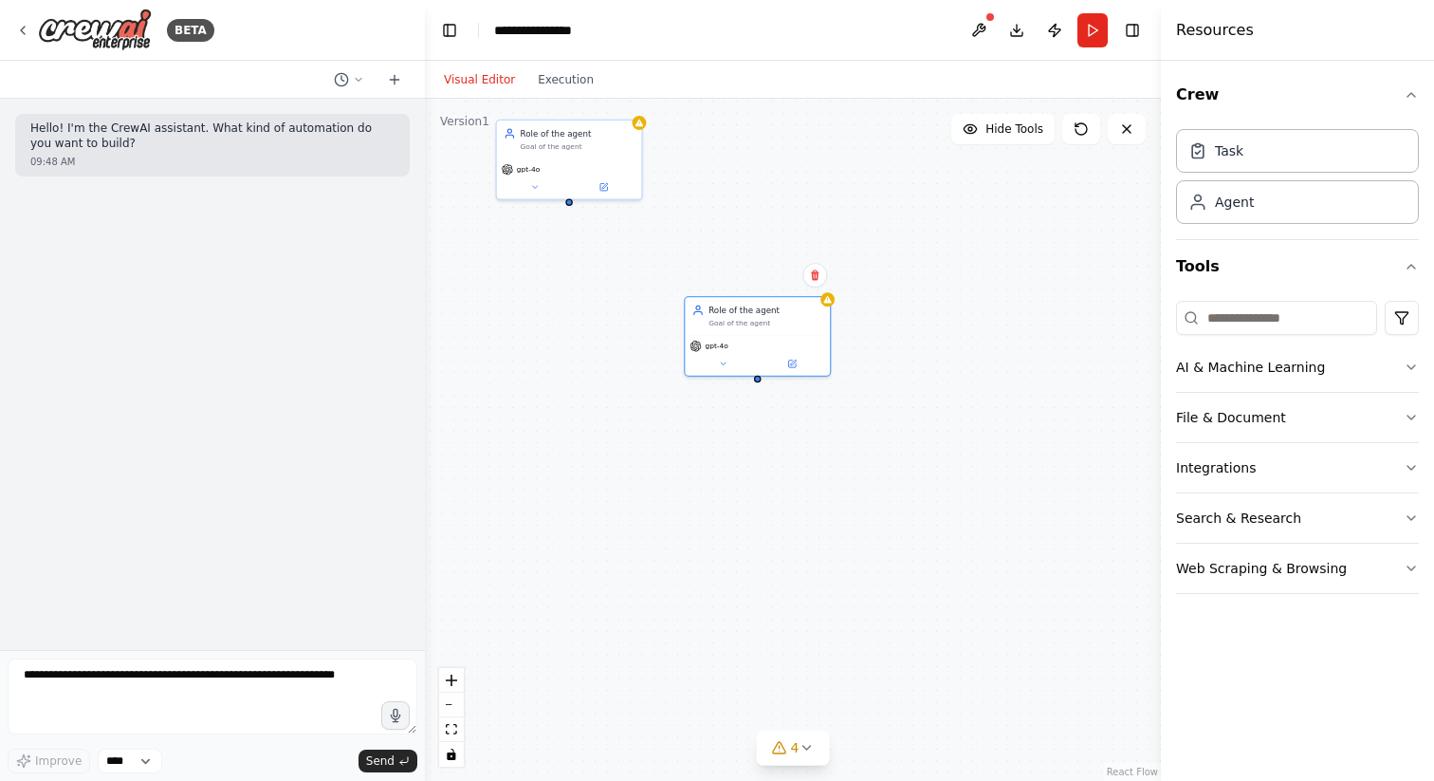
drag, startPoint x: 630, startPoint y: 363, endPoint x: 559, endPoint y: 203, distance: 175.4
click at [563, 200] on div "Role of the agent Goal of the agent gpt-4o Role of the agent Goal of the agent …" at bounding box center [793, 440] width 736 height 682
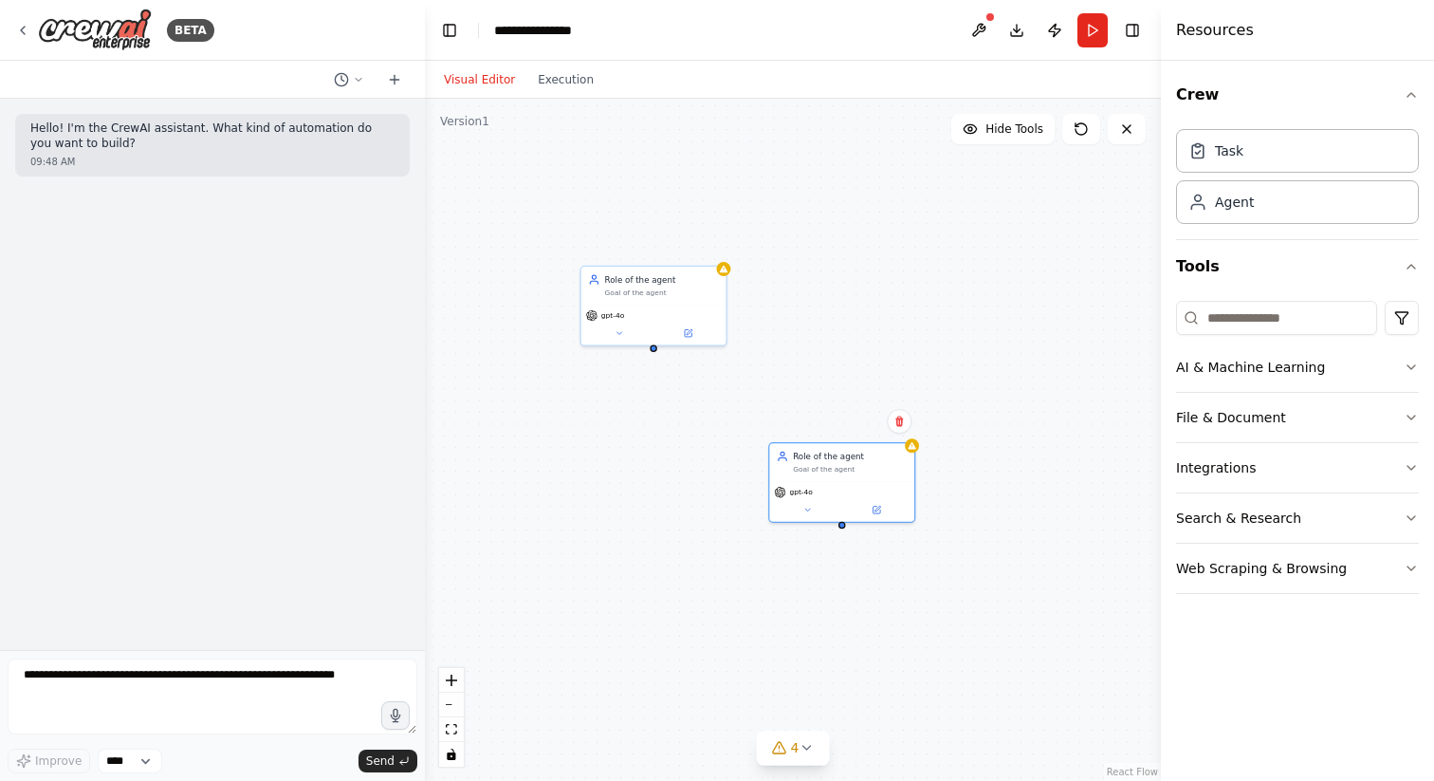
drag, startPoint x: 567, startPoint y: 200, endPoint x: 556, endPoint y: 269, distance: 70.2
click at [556, 269] on div "Role of the agent Goal of the agent gpt-4o Role of the agent Goal of the agent …" at bounding box center [793, 440] width 736 height 682
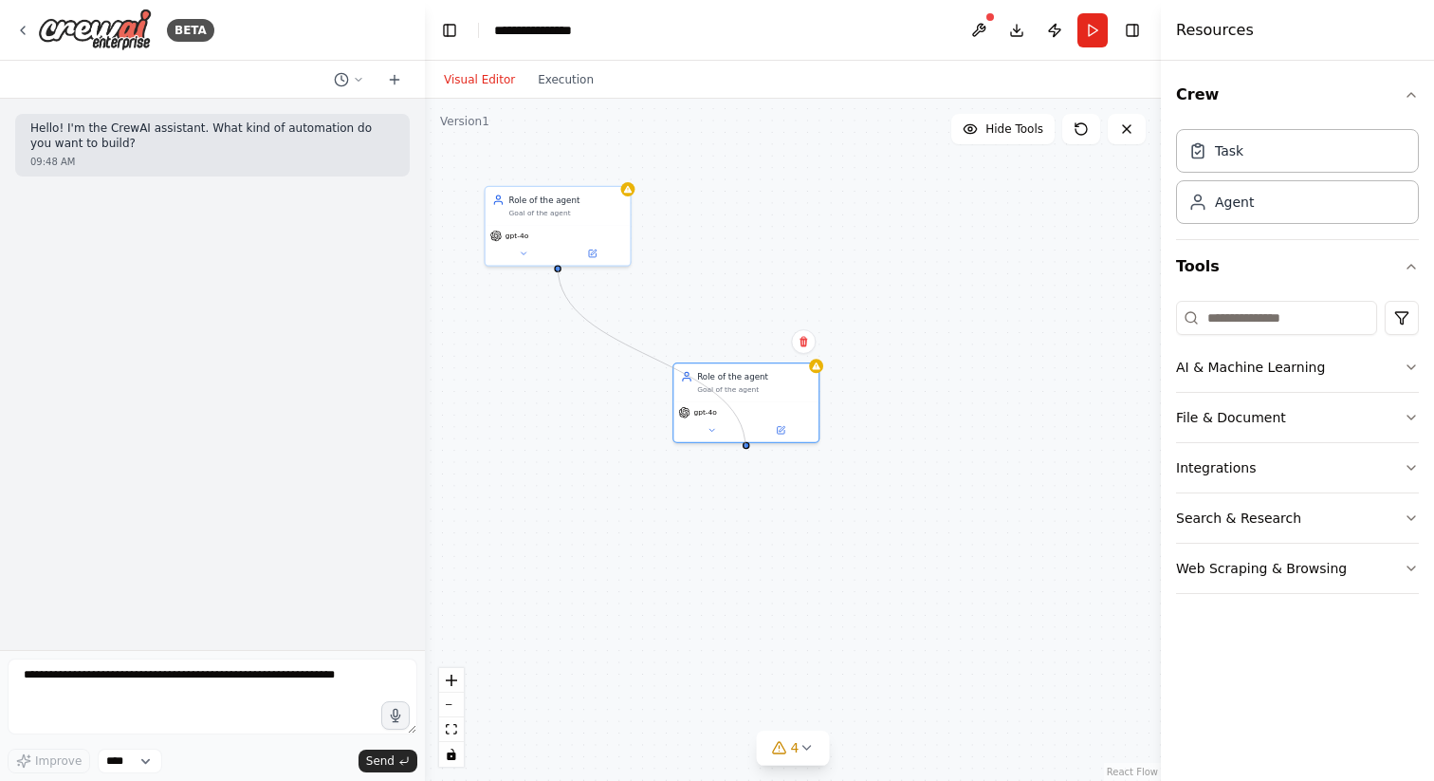
drag, startPoint x: 558, startPoint y: 264, endPoint x: 746, endPoint y: 448, distance: 263.0
click at [746, 448] on div "Role of the agent Goal of the agent gpt-4o Role of the agent Goal of the agent …" at bounding box center [793, 440] width 736 height 682
click at [768, 380] on div "Role of the agent Goal of the agent" at bounding box center [754, 380] width 114 height 24
click at [567, 216] on div "Role of the agent Goal of the agent" at bounding box center [558, 204] width 145 height 38
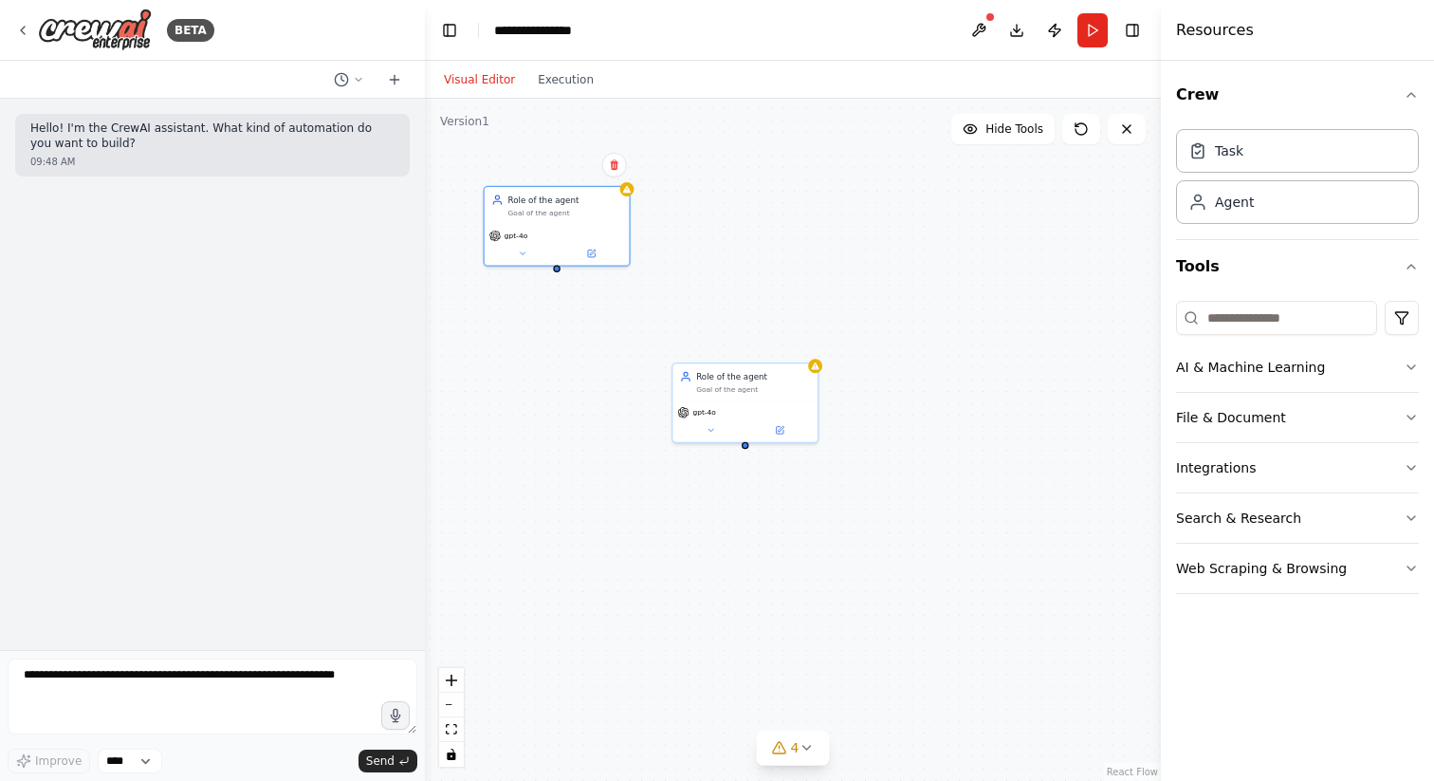
click at [733, 268] on div "Role of the agent Goal of the agent gpt-4o Role of the agent Goal of the agent …" at bounding box center [793, 440] width 736 height 682
click at [787, 263] on div "Role of the agent Goal of the agent gpt-4o Role of the agent Goal of the agent …" at bounding box center [793, 440] width 736 height 682
